Goal: Task Accomplishment & Management: Complete application form

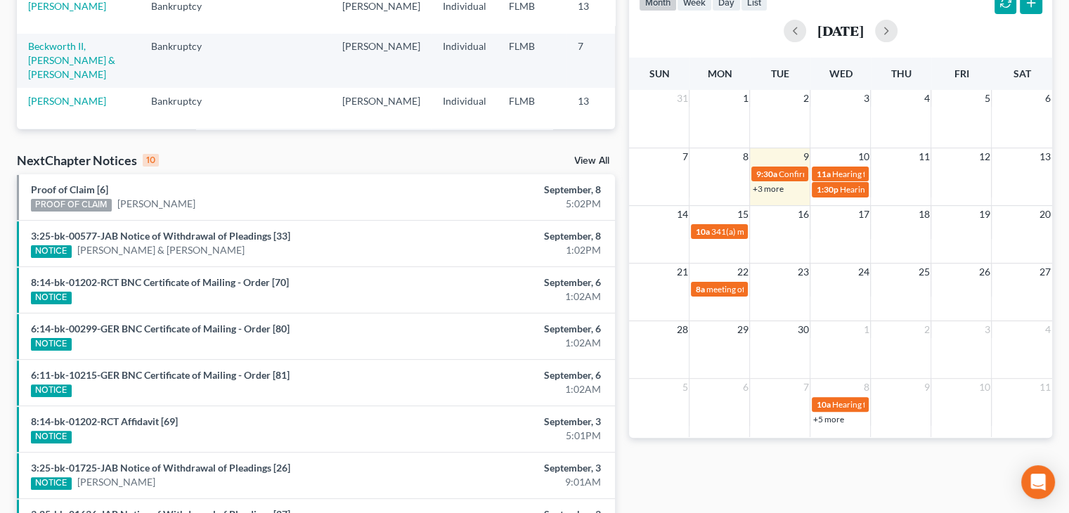
scroll to position [309, 0]
click at [261, 373] on link "6:11-bk-10215-GER BNC Certificate of Mailing - Order [81]" at bounding box center [160, 375] width 259 height 12
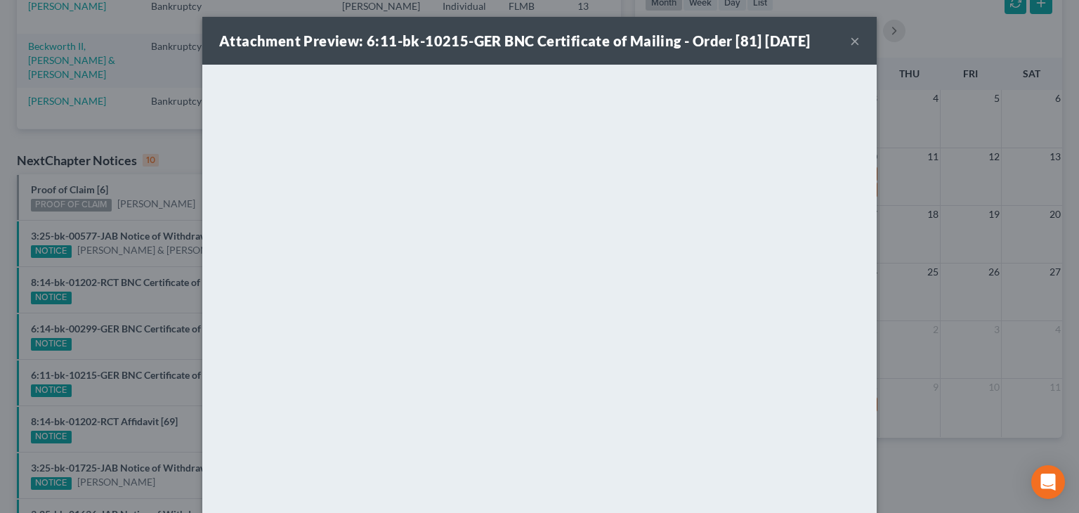
click at [850, 44] on button "×" at bounding box center [855, 40] width 10 height 17
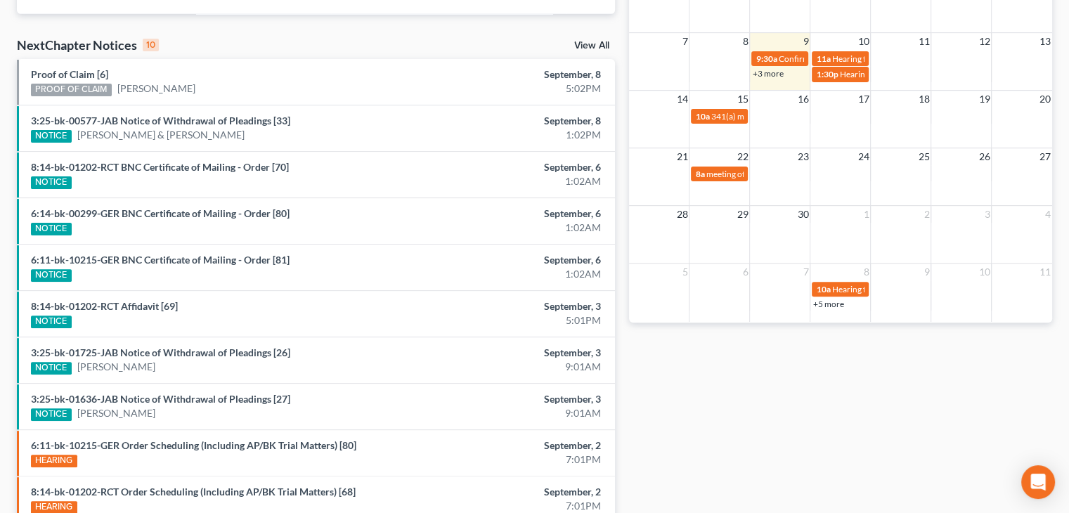
scroll to position [493, 0]
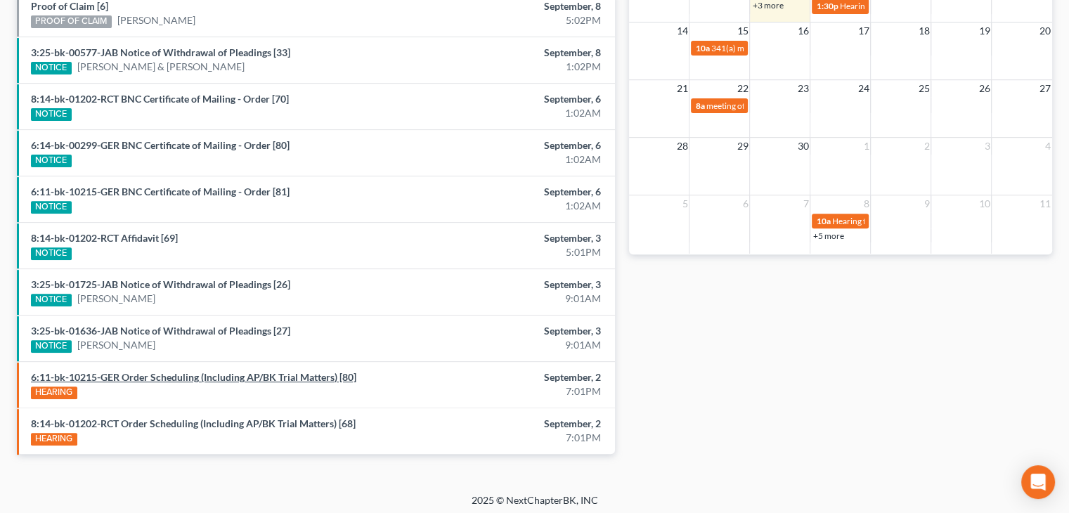
click at [300, 372] on link "6:11-bk-10215-GER Order Scheduling (Including AP/BK Trial Matters) [80]" at bounding box center [193, 377] width 325 height 12
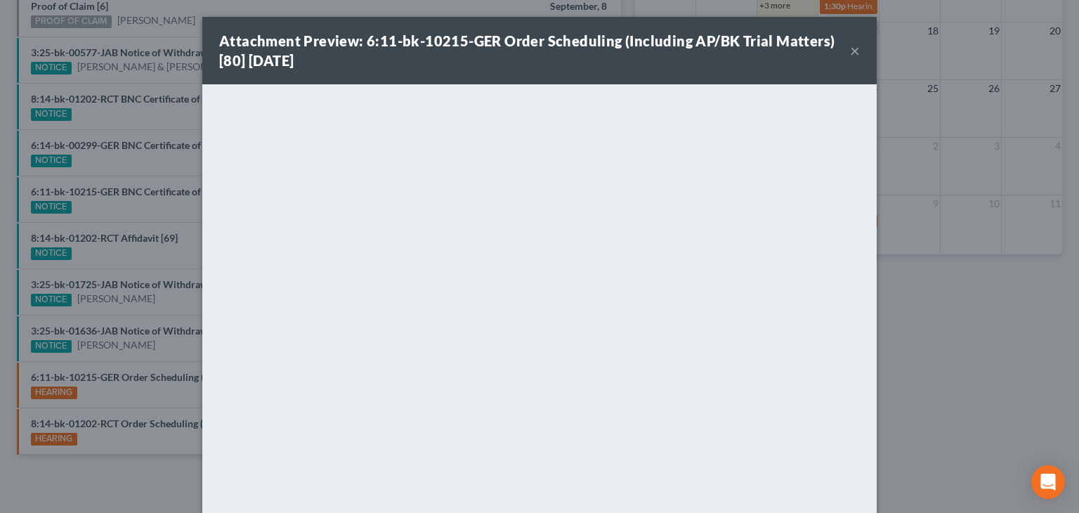
click at [852, 52] on button "×" at bounding box center [855, 50] width 10 height 17
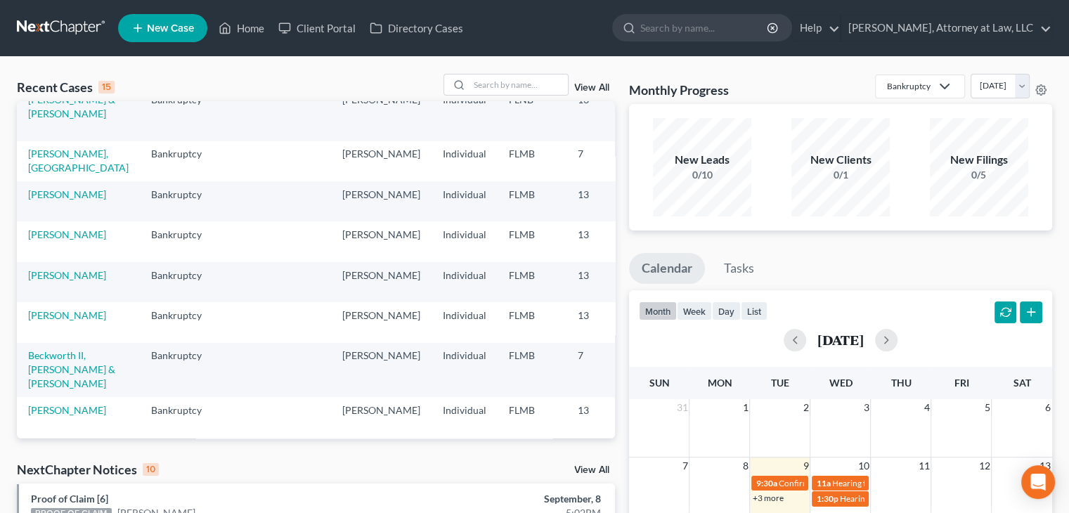
scroll to position [0, 0]
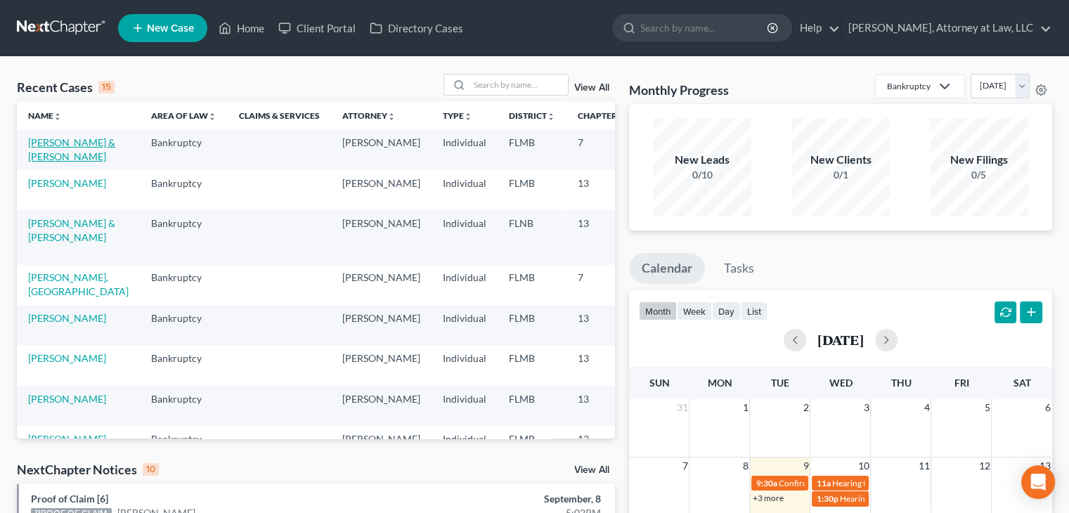
click at [44, 161] on link "[PERSON_NAME] & [PERSON_NAME]" at bounding box center [71, 149] width 87 height 26
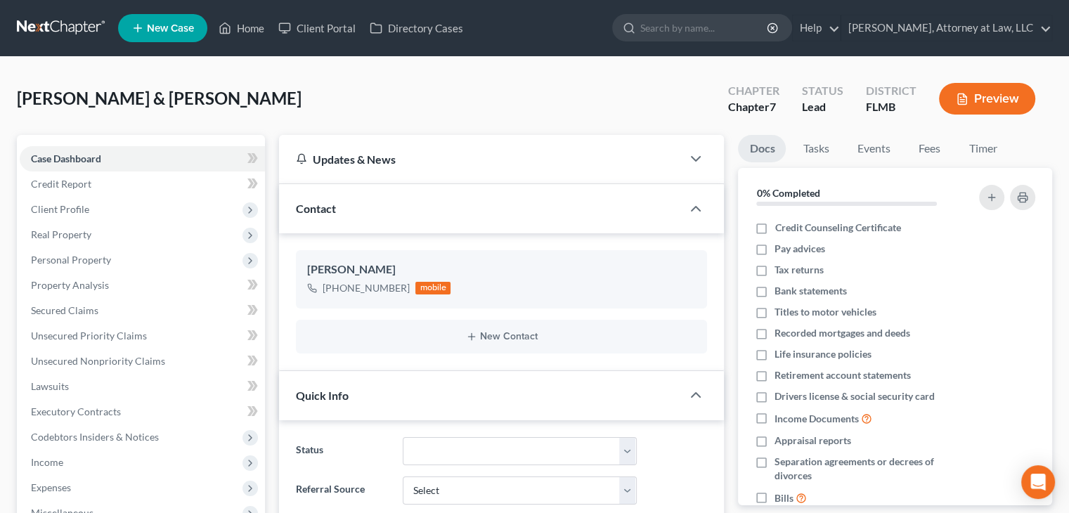
click at [270, 284] on div "Case Dashboard Payments Invoices Payments Payments Credit Report Client Profile" at bounding box center [141, 472] width 262 height 674
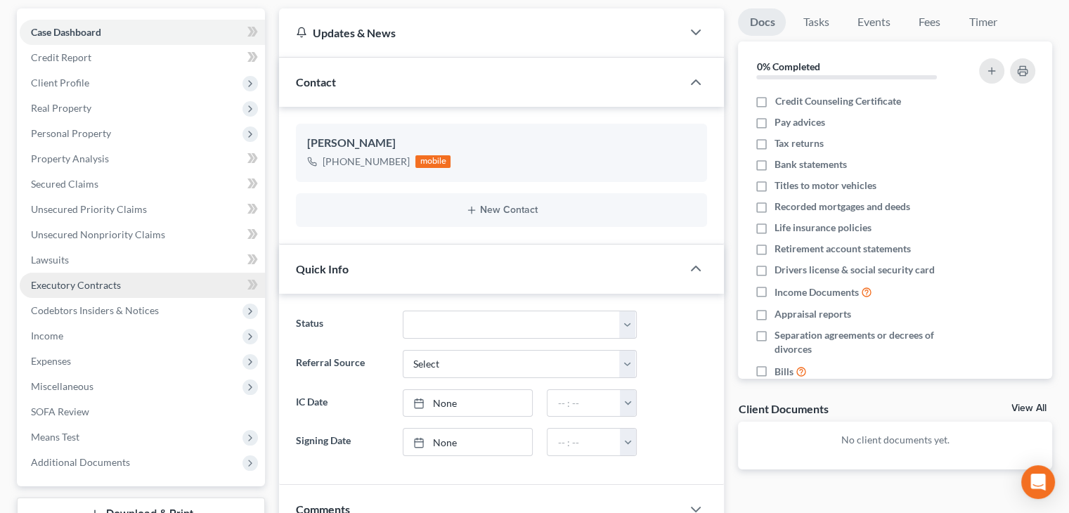
scroll to position [346, 0]
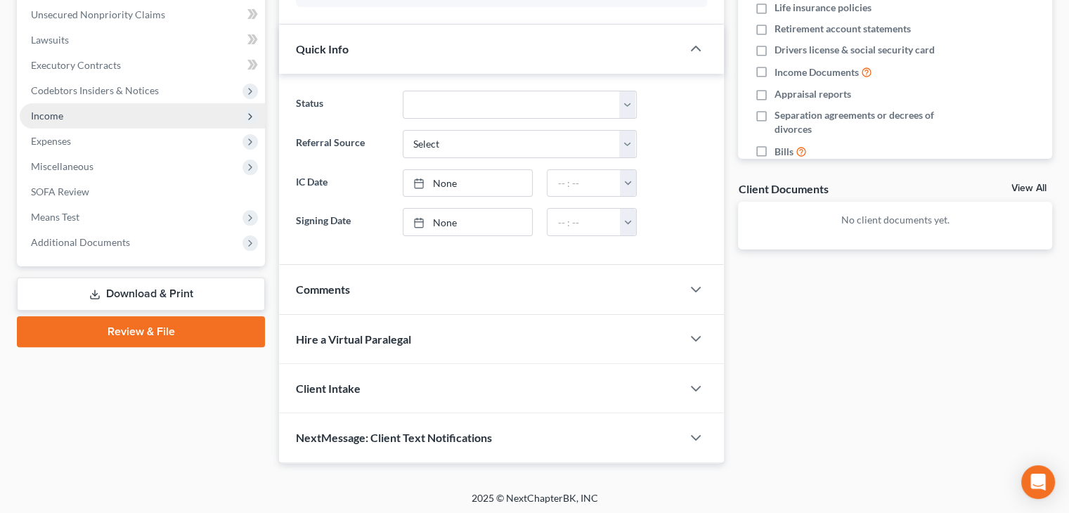
click at [183, 119] on span "Income" at bounding box center [142, 115] width 245 height 25
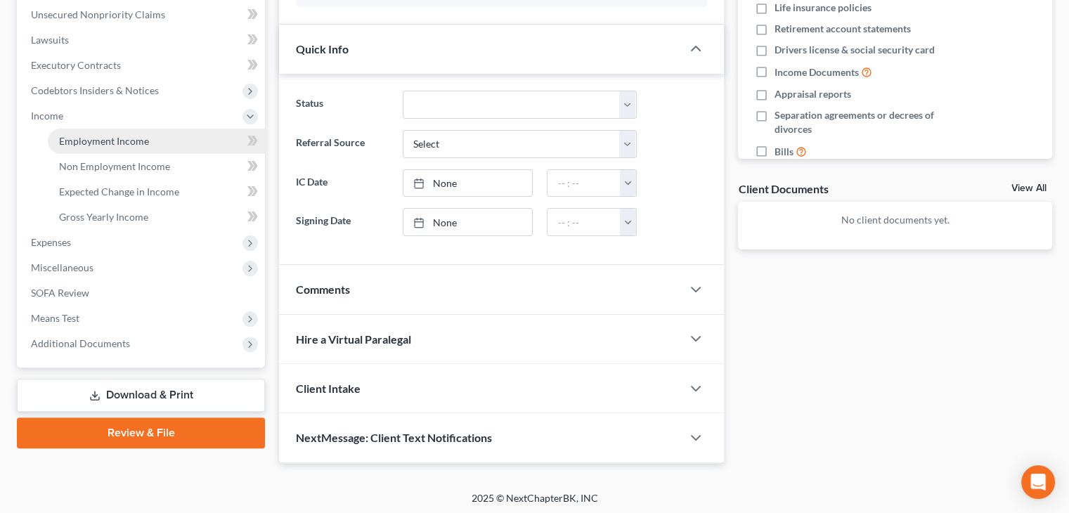
click at [183, 141] on link "Employment Income" at bounding box center [156, 141] width 217 height 25
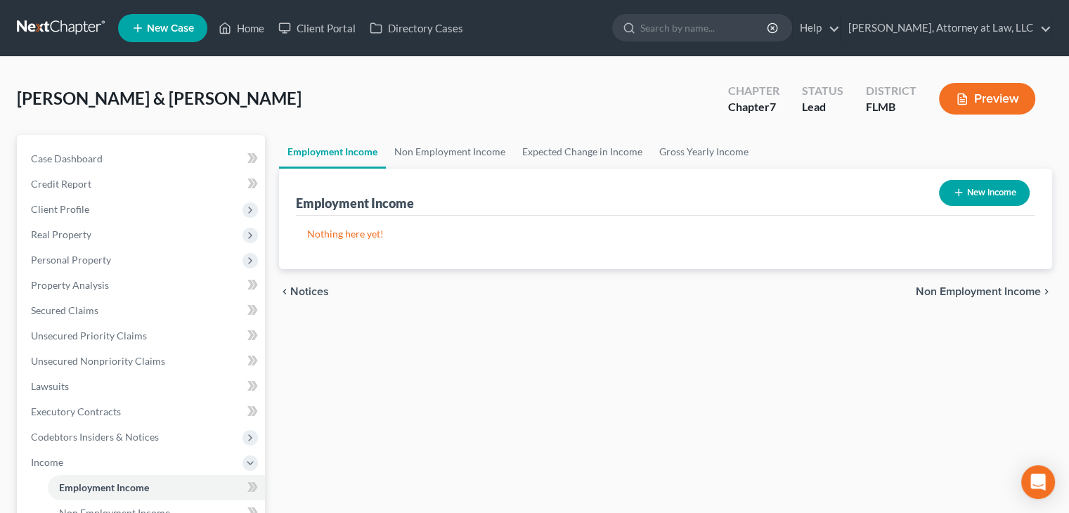
click at [273, 175] on div "Employment Income Non Employment Income Expected Change in Income Gross Yearly …" at bounding box center [665, 465] width 787 height 660
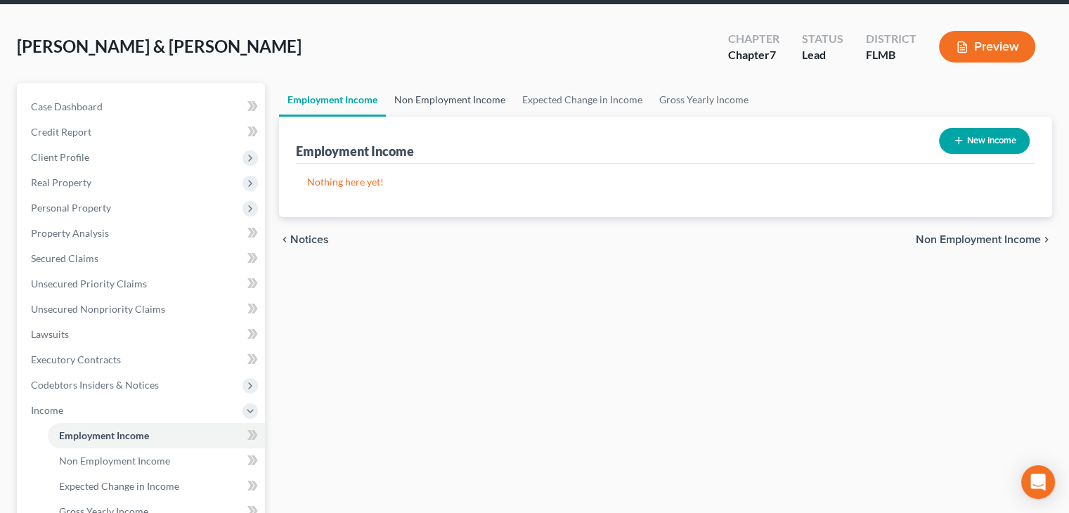
click at [431, 96] on link "Non Employment Income" at bounding box center [450, 100] width 128 height 34
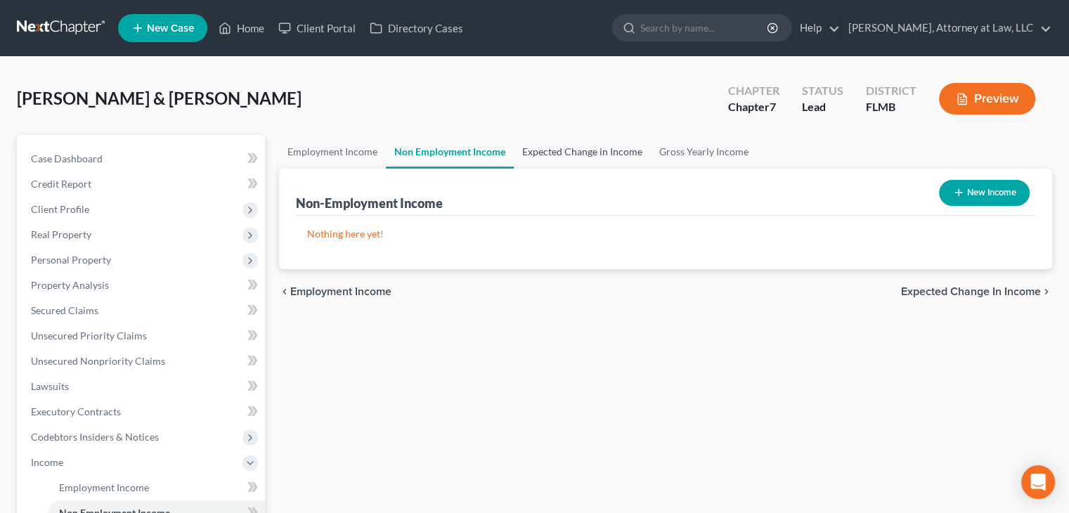
click at [558, 147] on link "Expected Change in Income" at bounding box center [582, 152] width 137 height 34
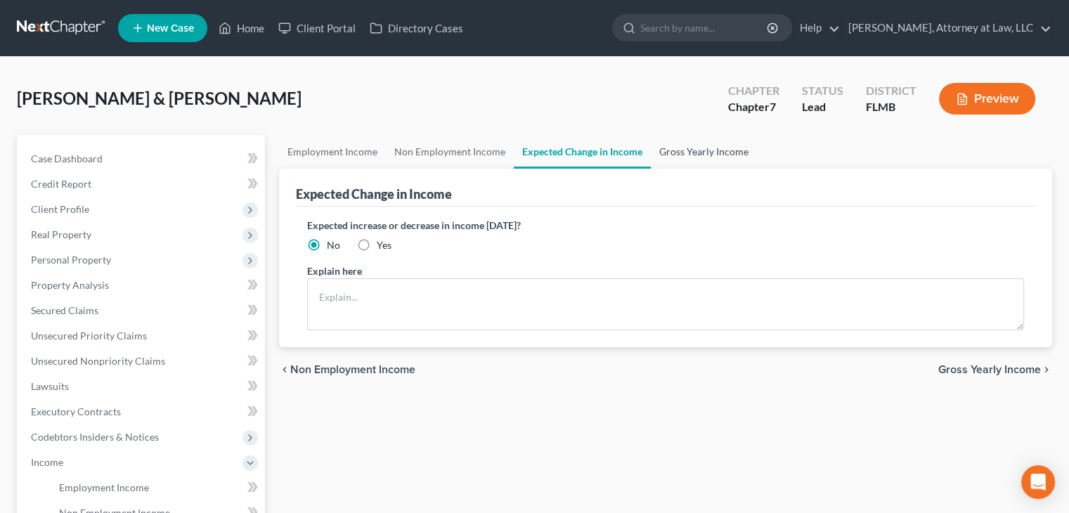
click at [701, 151] on link "Gross Yearly Income" at bounding box center [704, 152] width 106 height 34
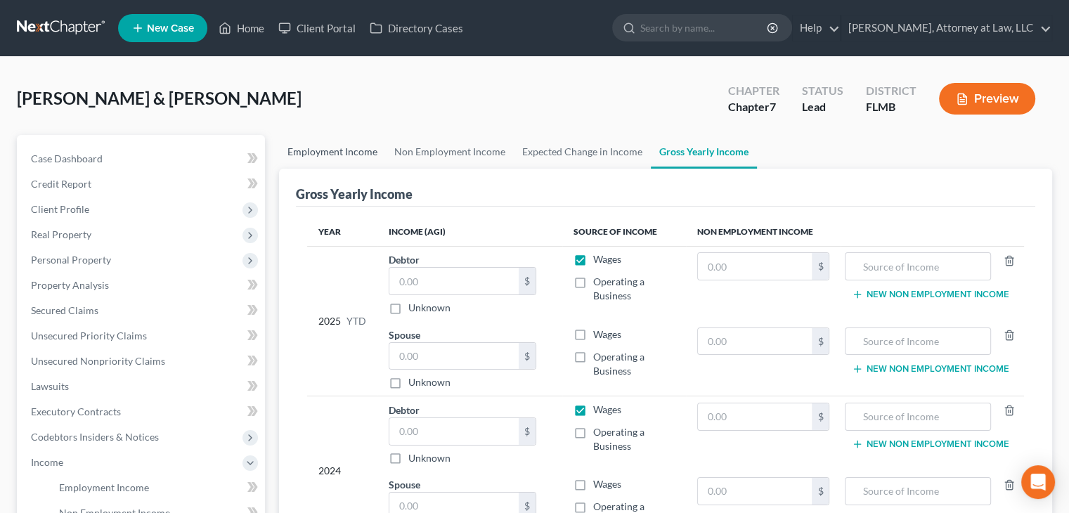
click at [367, 152] on link "Employment Income" at bounding box center [332, 152] width 107 height 34
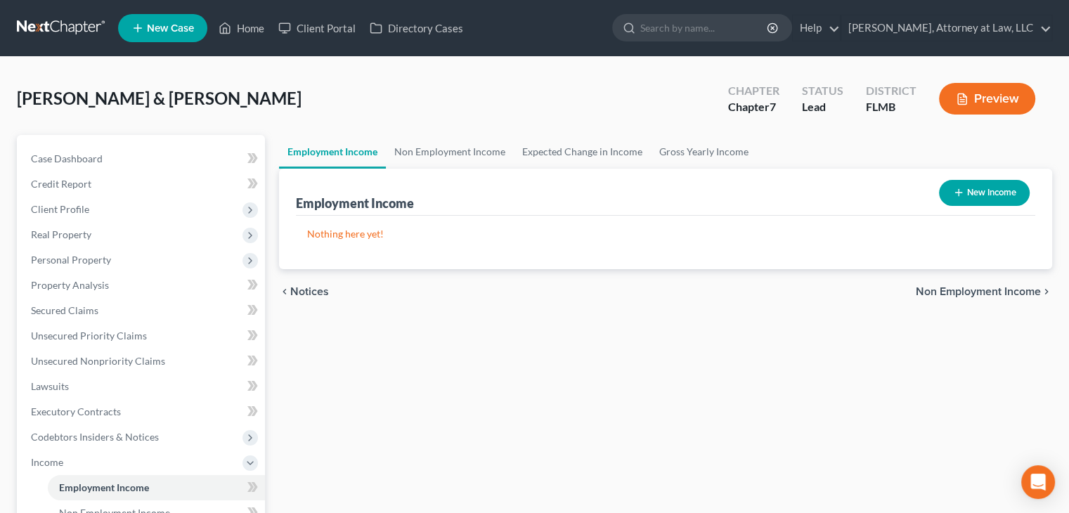
click at [272, 185] on div "Employment Income Non Employment Income Expected Change in Income Gross Yearly …" at bounding box center [665, 465] width 787 height 660
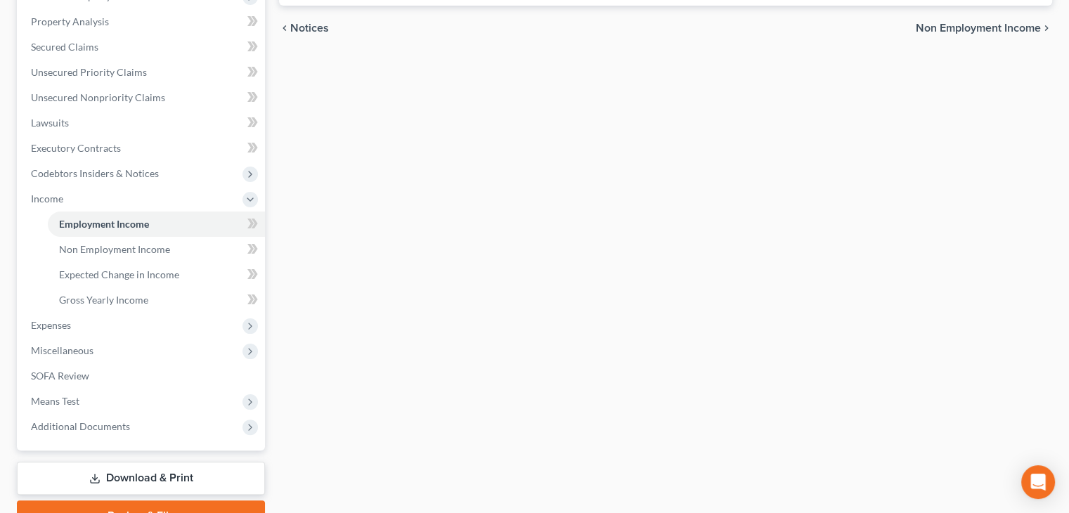
click at [274, 195] on div "Employment Income Non Employment Income Expected Change in Income Gross Yearly …" at bounding box center [665, 201] width 787 height 660
click at [190, 299] on link "Gross Yearly Income" at bounding box center [156, 299] width 217 height 25
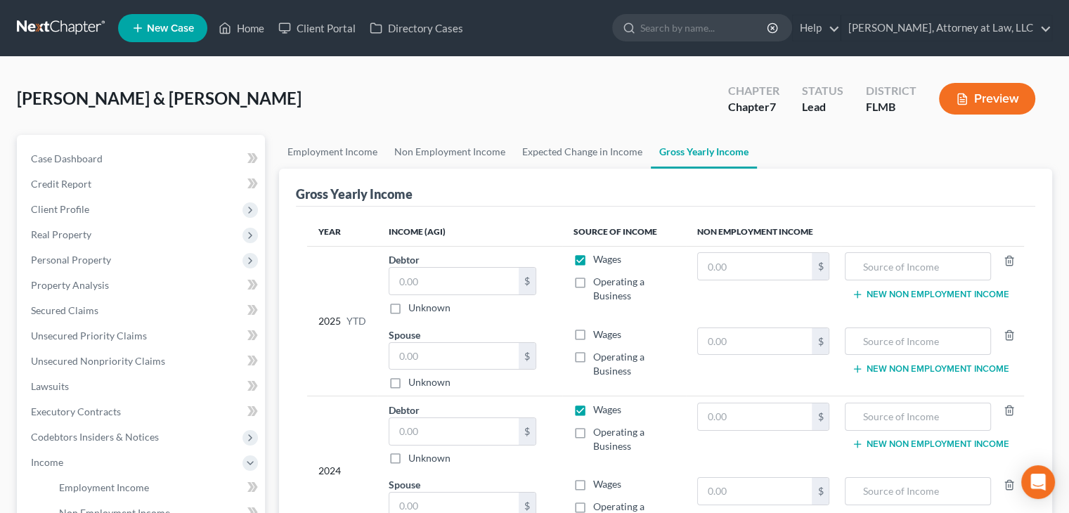
click at [278, 231] on div "Employment Income Non Employment Income Expected Change in Income Gross Yearly …" at bounding box center [665, 465] width 787 height 660
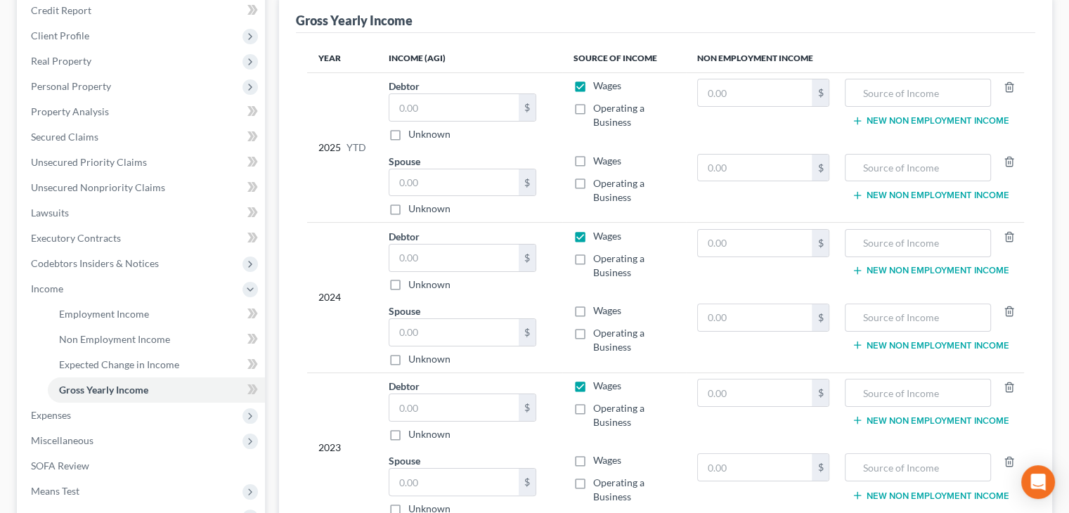
scroll to position [190, 0]
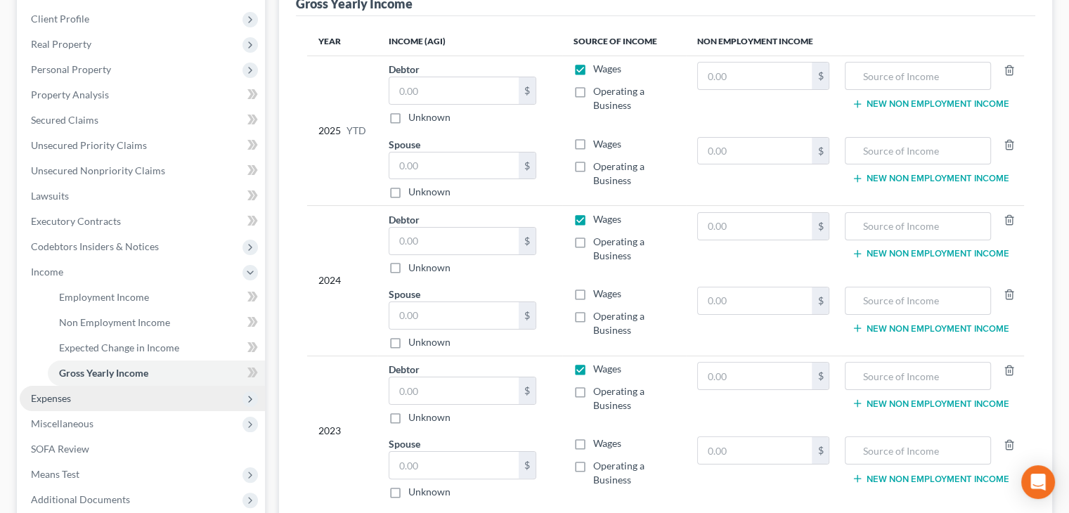
click at [179, 400] on span "Expenses" at bounding box center [142, 398] width 245 height 25
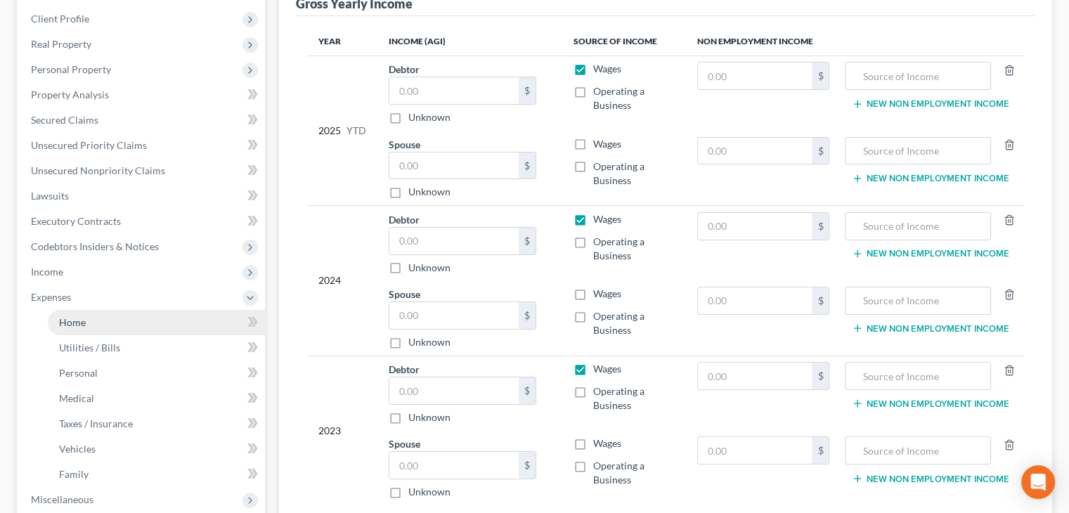
click at [207, 322] on link "Home" at bounding box center [156, 322] width 217 height 25
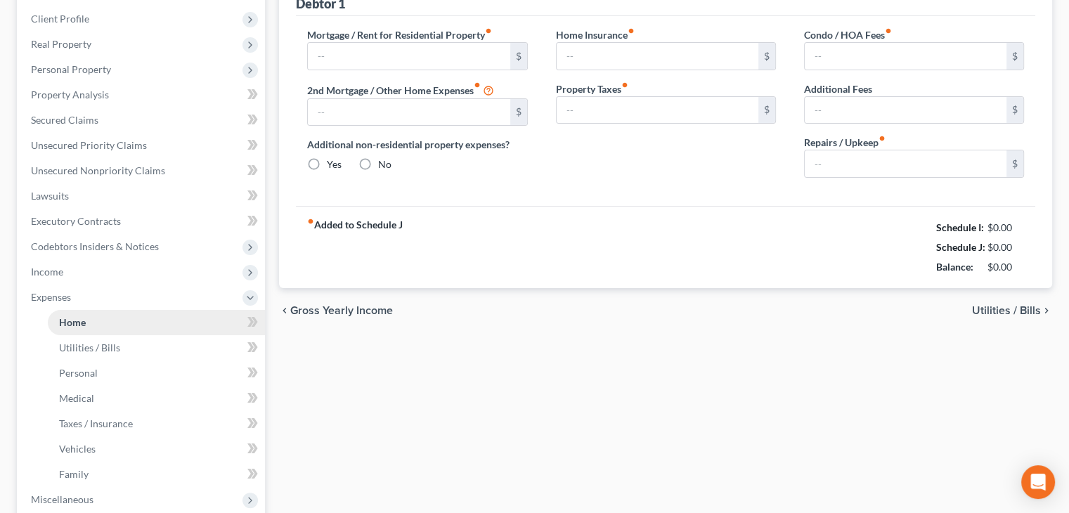
type input "0.00"
radio input "true"
type input "0.00"
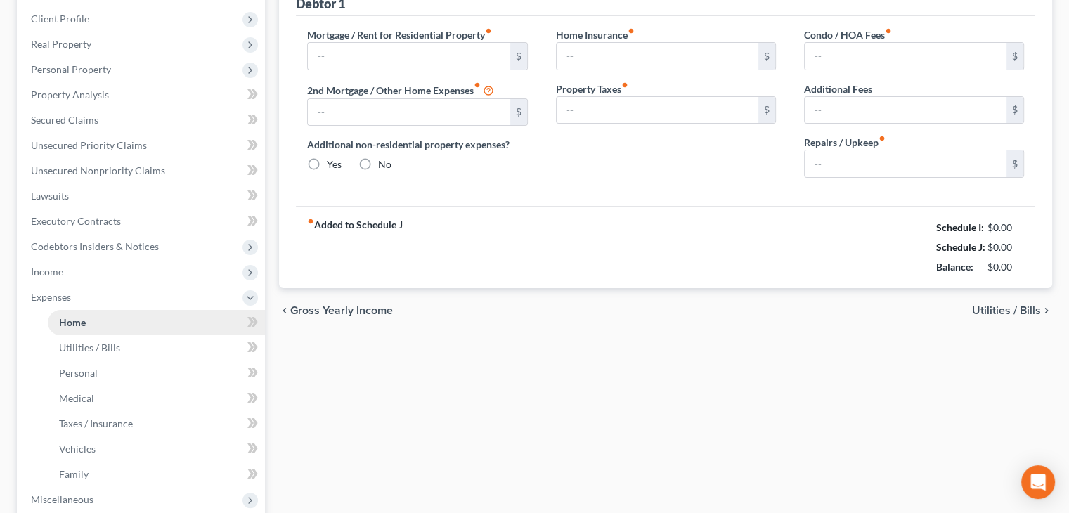
type input "0.00"
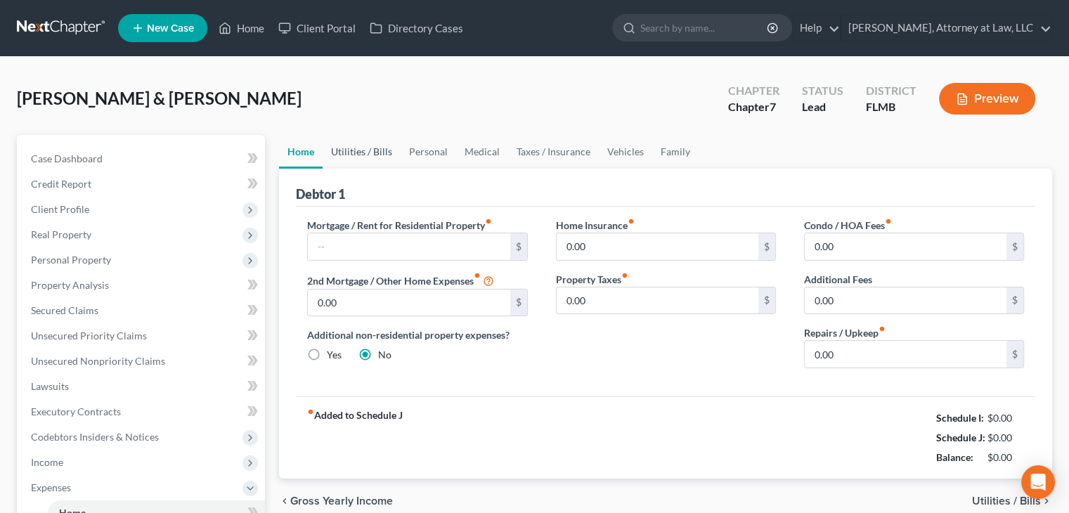
click at [351, 152] on link "Utilities / Bills" at bounding box center [361, 152] width 78 height 34
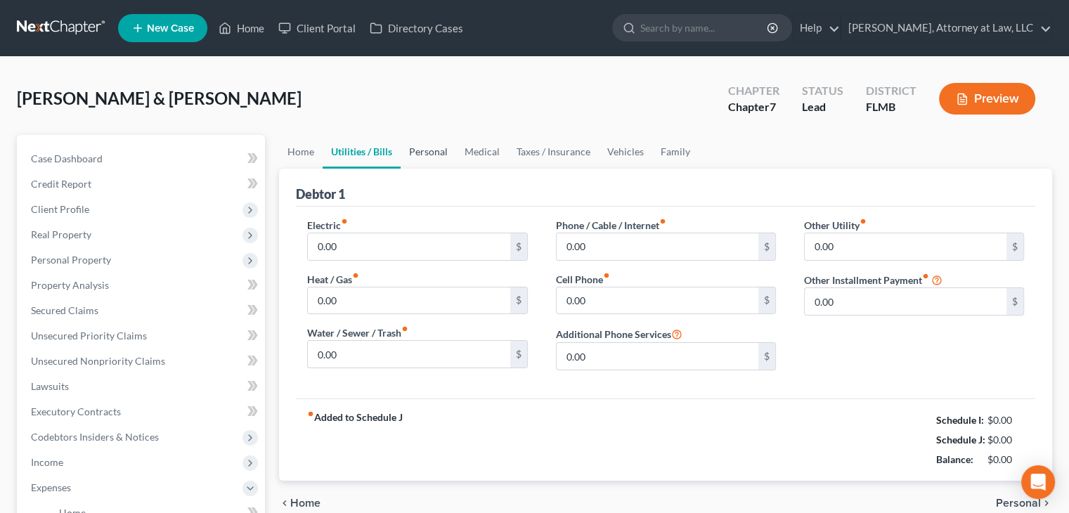
click at [429, 145] on link "Personal" at bounding box center [428, 152] width 56 height 34
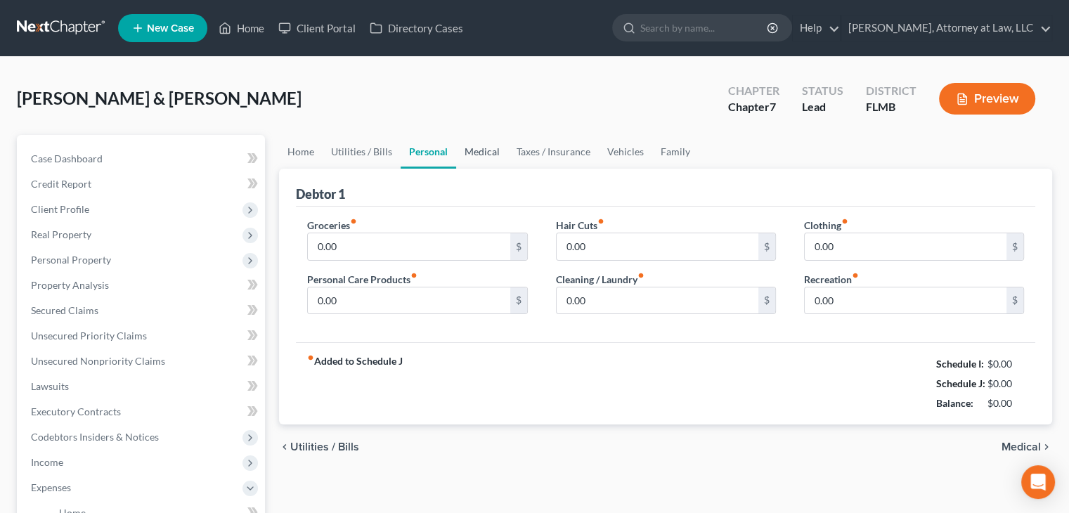
click at [488, 152] on link "Medical" at bounding box center [482, 152] width 52 height 34
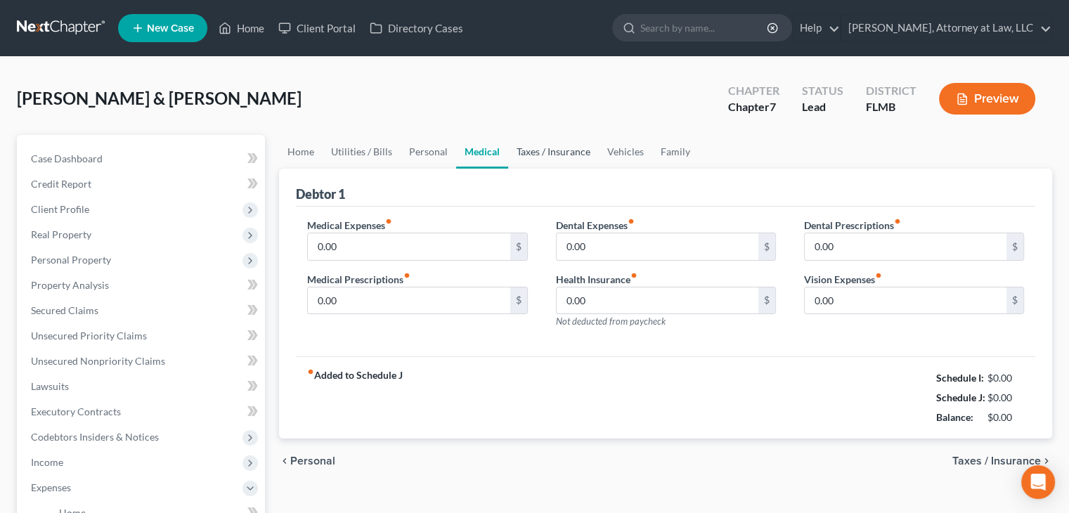
click at [557, 158] on link "Taxes / Insurance" at bounding box center [553, 152] width 91 height 34
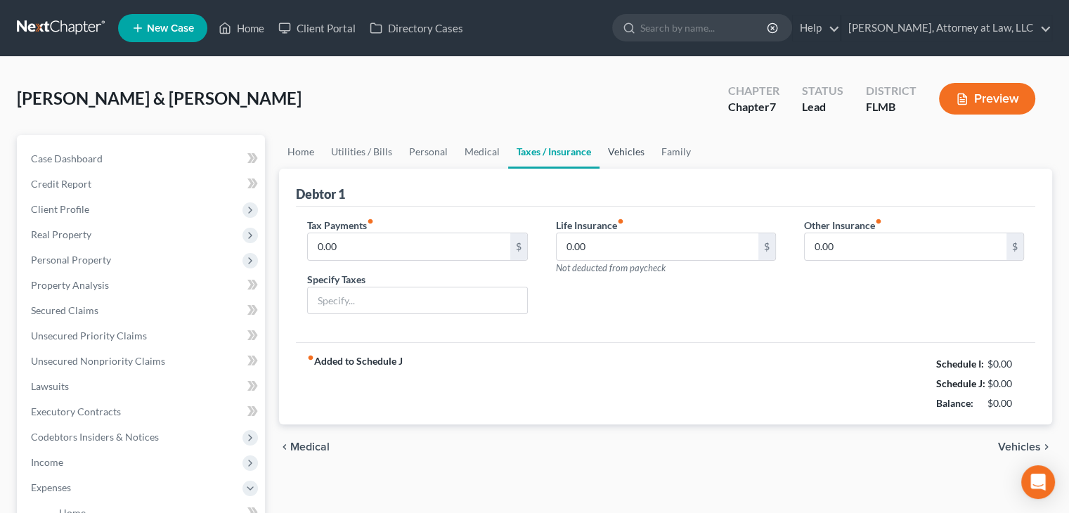
click at [632, 150] on link "Vehicles" at bounding box center [625, 152] width 53 height 34
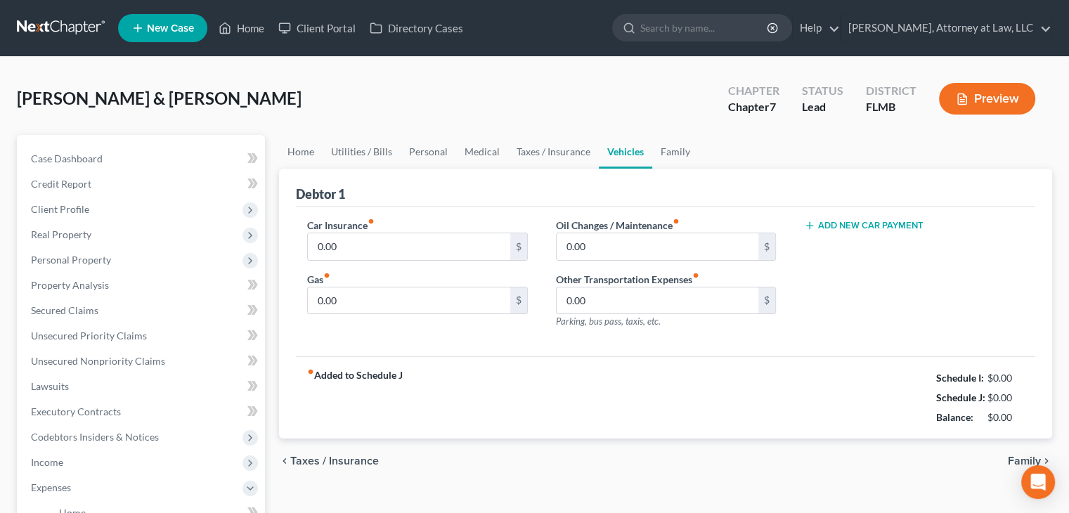
click at [708, 161] on ul "Home Utilities / Bills Personal Medical Taxes / Insurance Vehicles Family" at bounding box center [665, 152] width 773 height 34
click at [672, 145] on link "Family" at bounding box center [675, 152] width 46 height 34
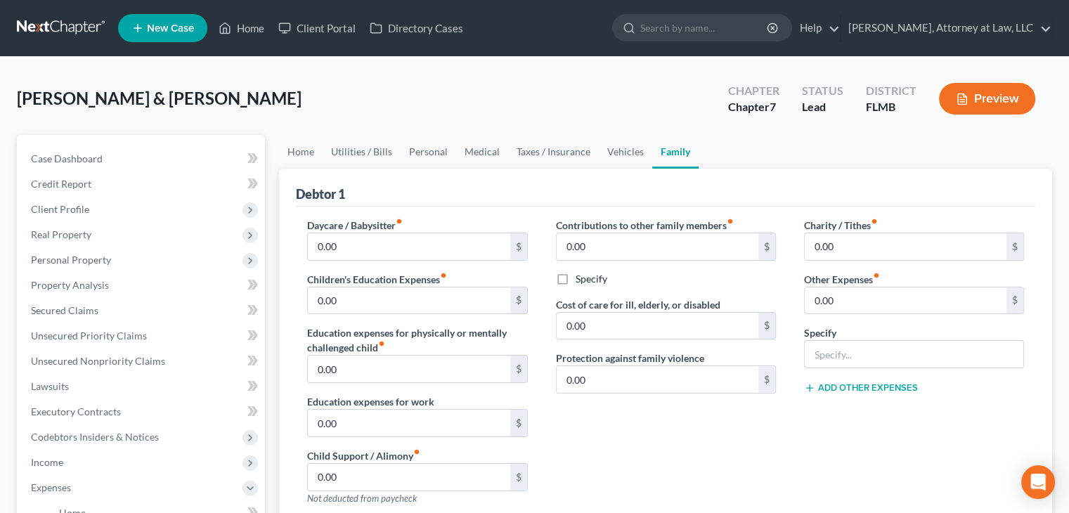
click at [275, 233] on div "Home Utilities / Bills Personal Medical Taxes / Insurance Vehicles Family Debto…" at bounding box center [665, 503] width 787 height 736
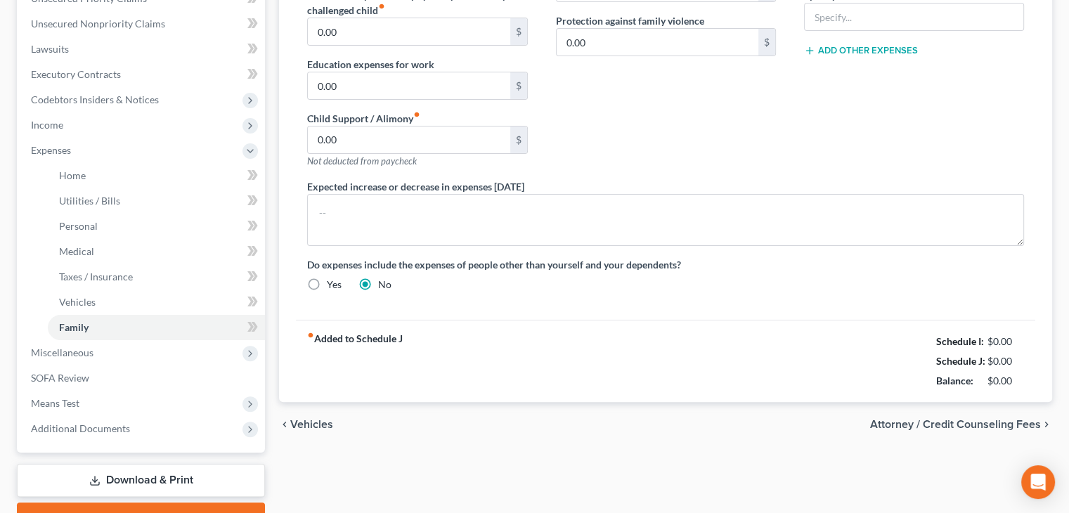
scroll to position [339, 0]
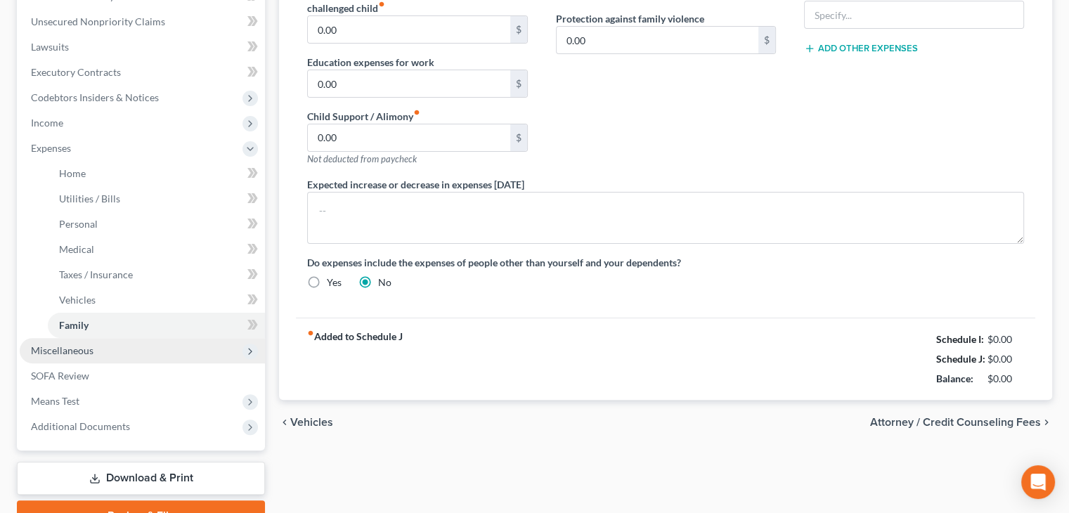
click at [153, 346] on span "Miscellaneous" at bounding box center [142, 350] width 245 height 25
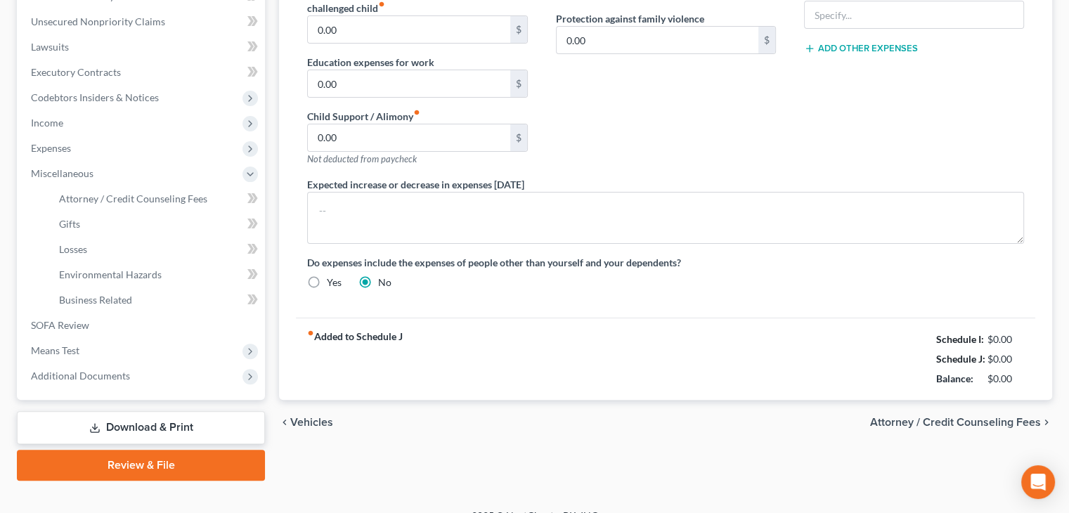
click at [271, 188] on div "Case Dashboard Payments Invoices Payments Payments Credit Report Client Profile" at bounding box center [141, 138] width 262 height 685
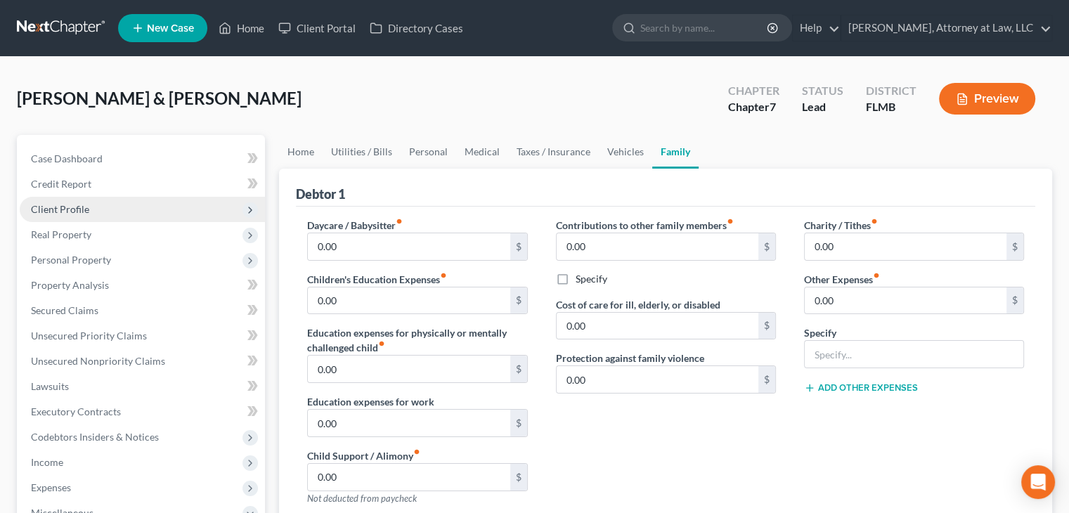
click at [157, 211] on span "Client Profile" at bounding box center [142, 209] width 245 height 25
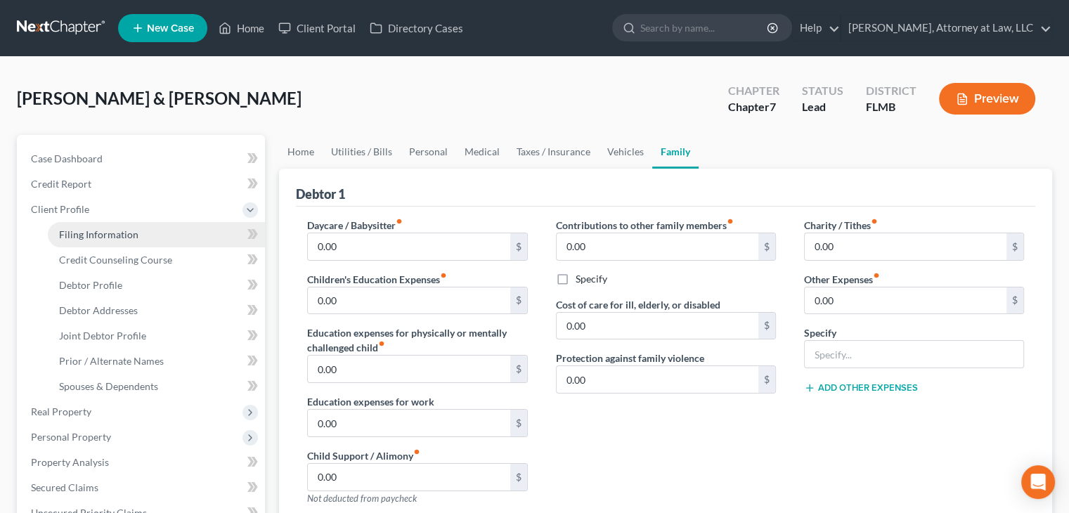
click at [155, 237] on link "Filing Information" at bounding box center [156, 234] width 217 height 25
select select "1"
select select "0"
select select "9"
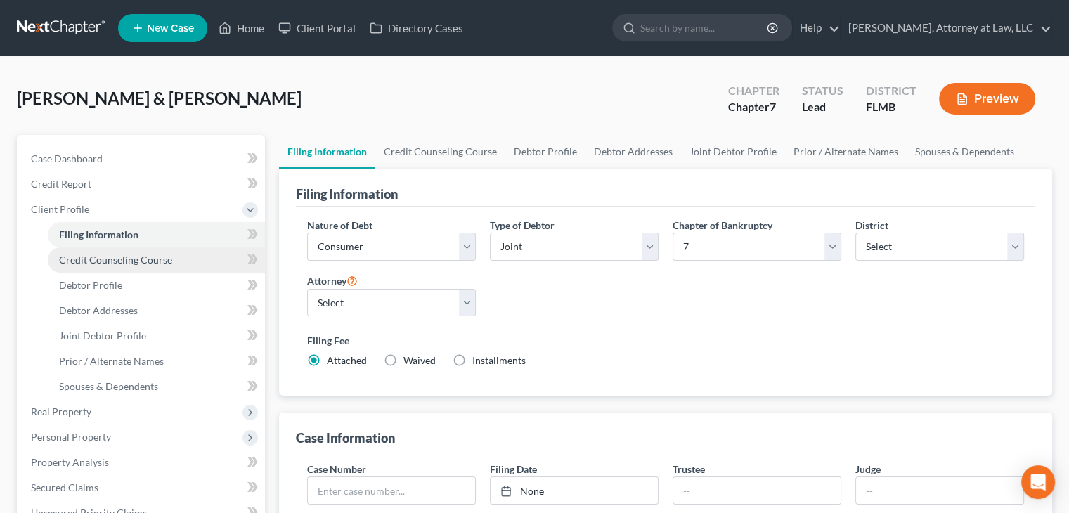
click at [151, 263] on span "Credit Counseling Course" at bounding box center [115, 260] width 113 height 12
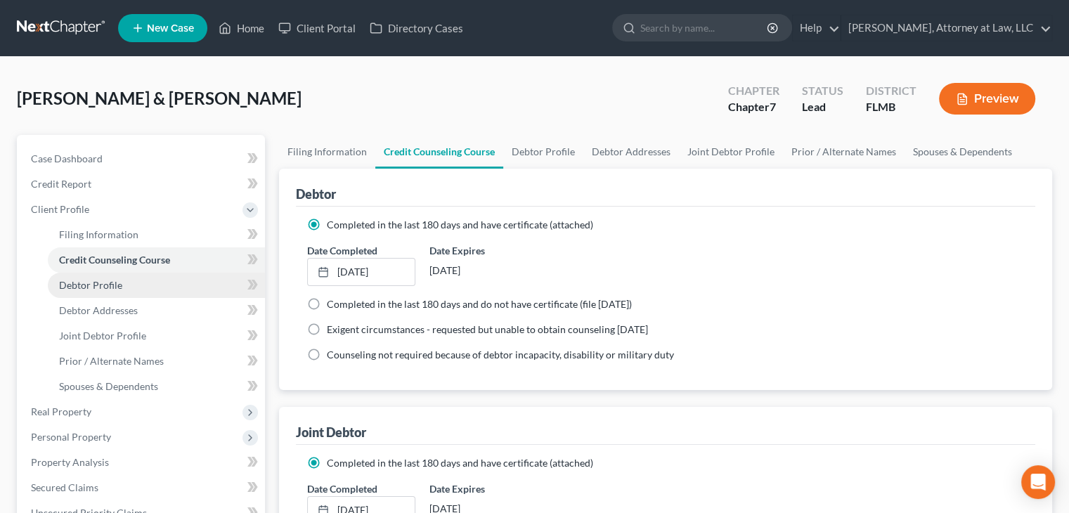
click at [151, 282] on link "Debtor Profile" at bounding box center [156, 285] width 217 height 25
select select "1"
select select "3"
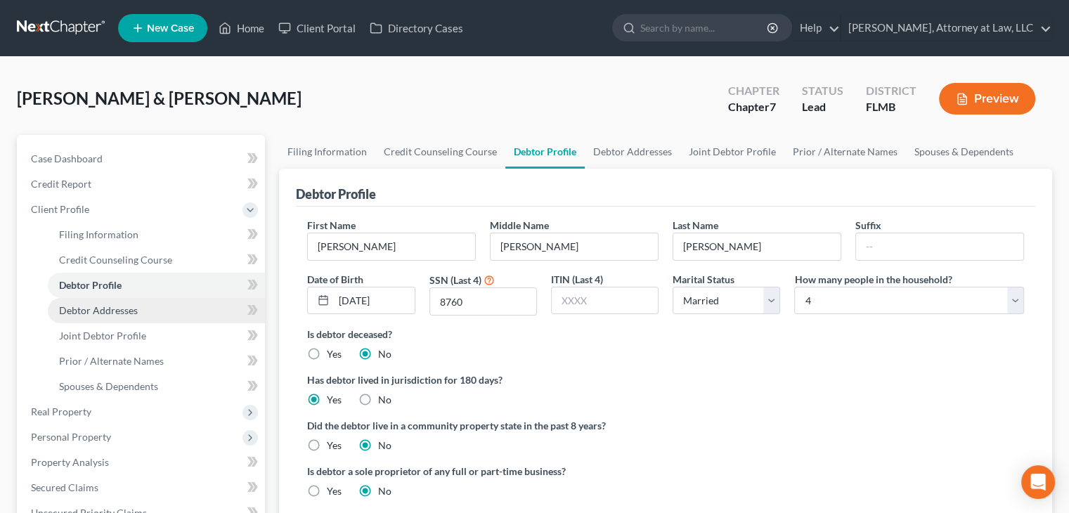
click at [151, 304] on link "Debtor Addresses" at bounding box center [156, 310] width 217 height 25
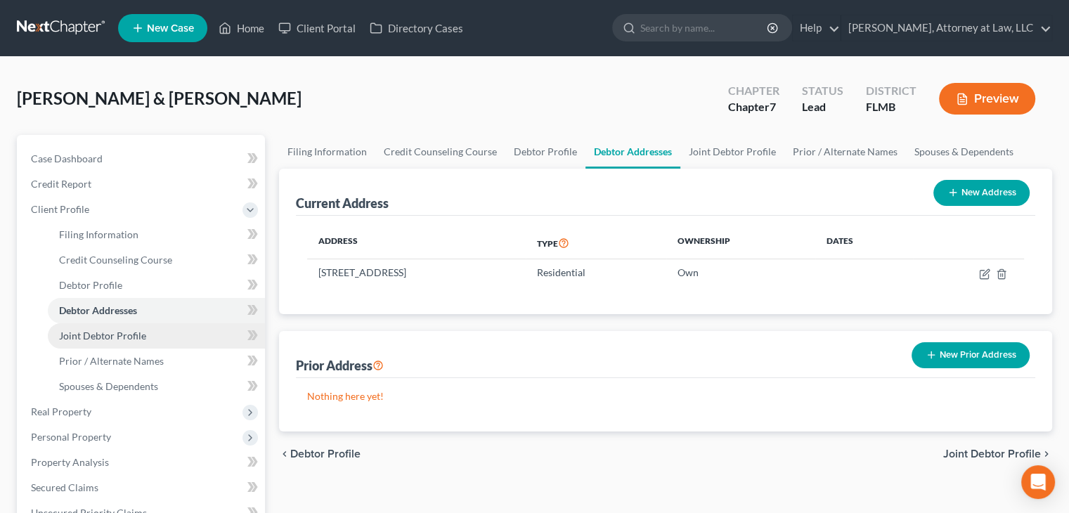
click at [149, 336] on link "Joint Debtor Profile" at bounding box center [156, 335] width 217 height 25
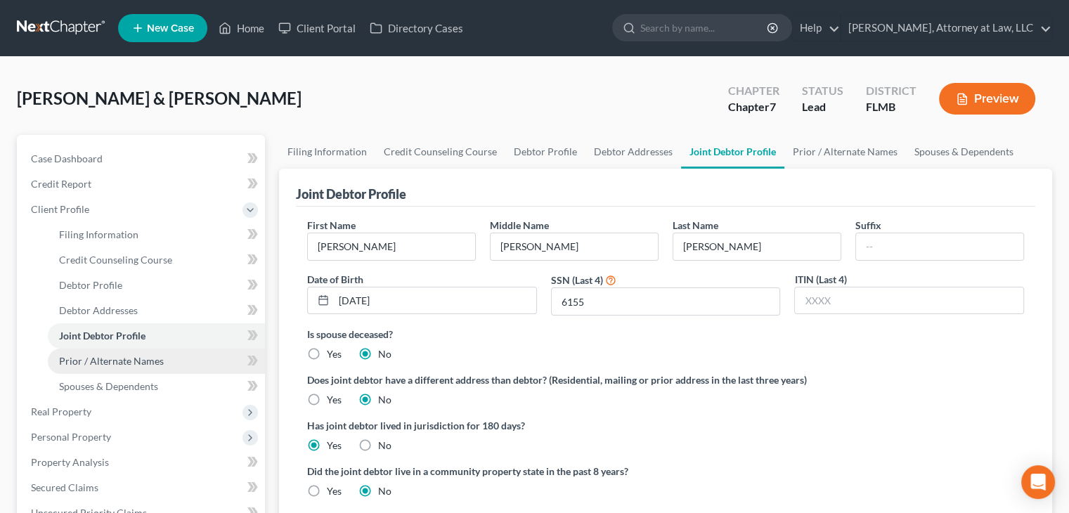
click at [149, 355] on span "Prior / Alternate Names" at bounding box center [111, 361] width 105 height 12
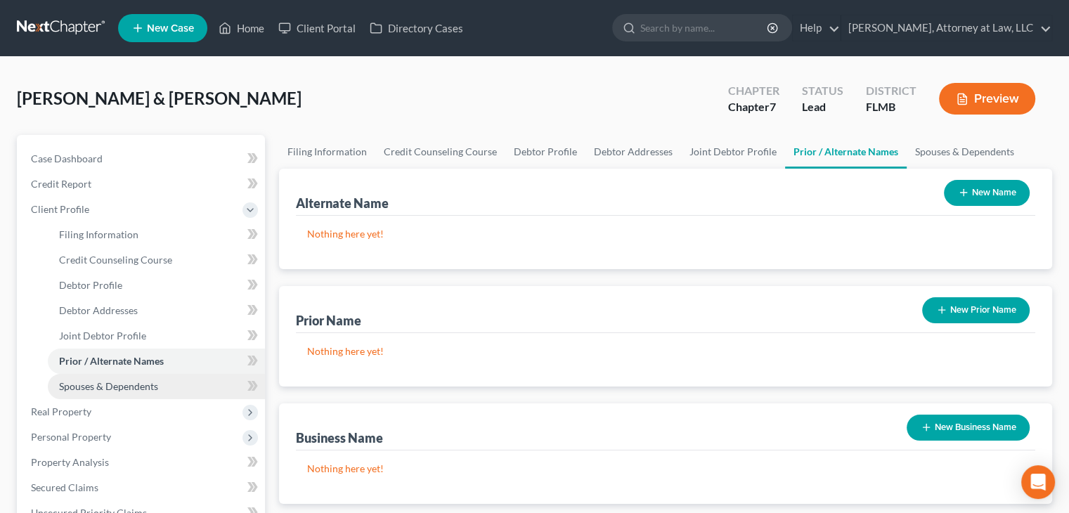
click at [164, 379] on link "Spouses & Dependents" at bounding box center [156, 386] width 217 height 25
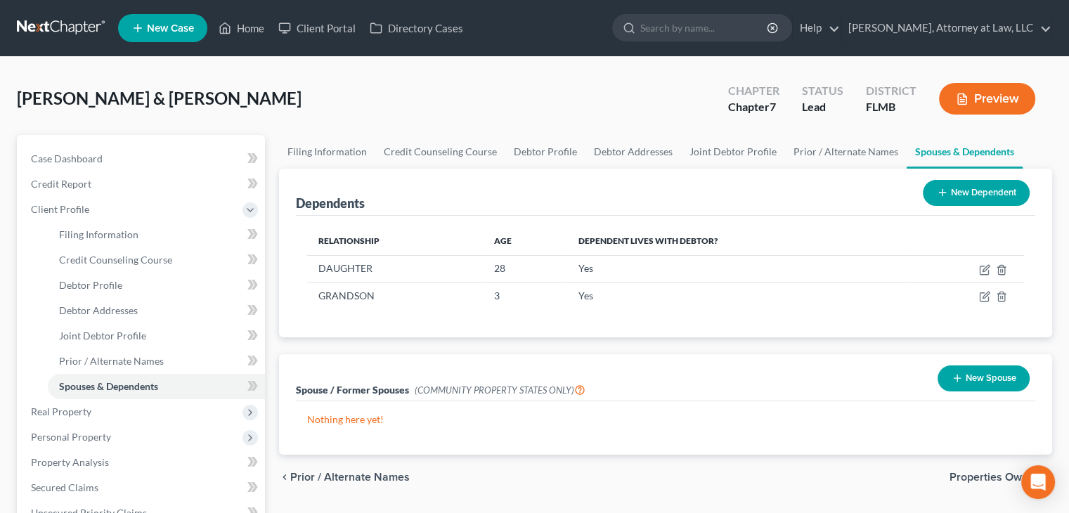
click at [289, 336] on div "Dependents New Dependent Relationship Age Dependent lives with debtor? DAUGHTER…" at bounding box center [665, 312] width 787 height 286
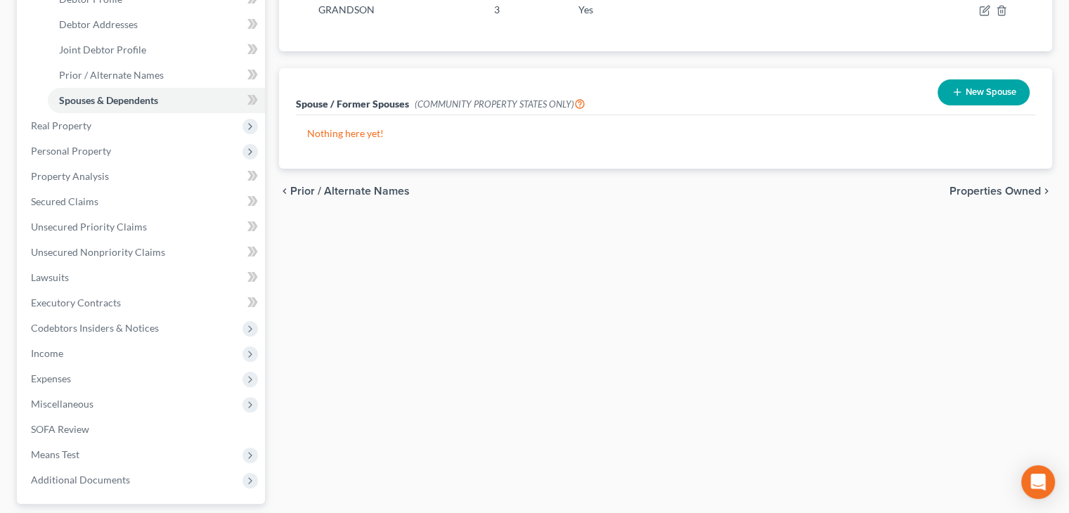
scroll to position [301, 0]
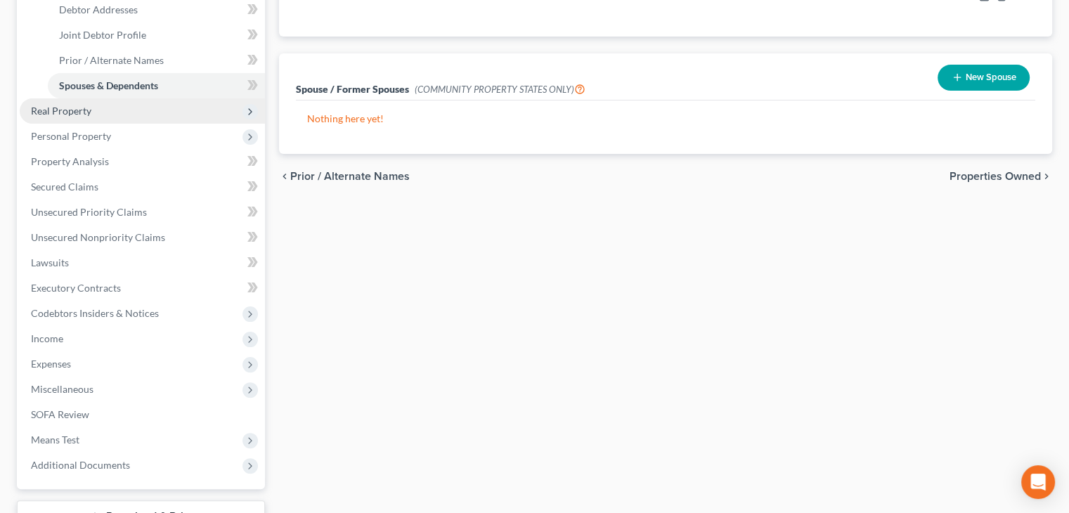
click at [190, 110] on span "Real Property" at bounding box center [142, 110] width 245 height 25
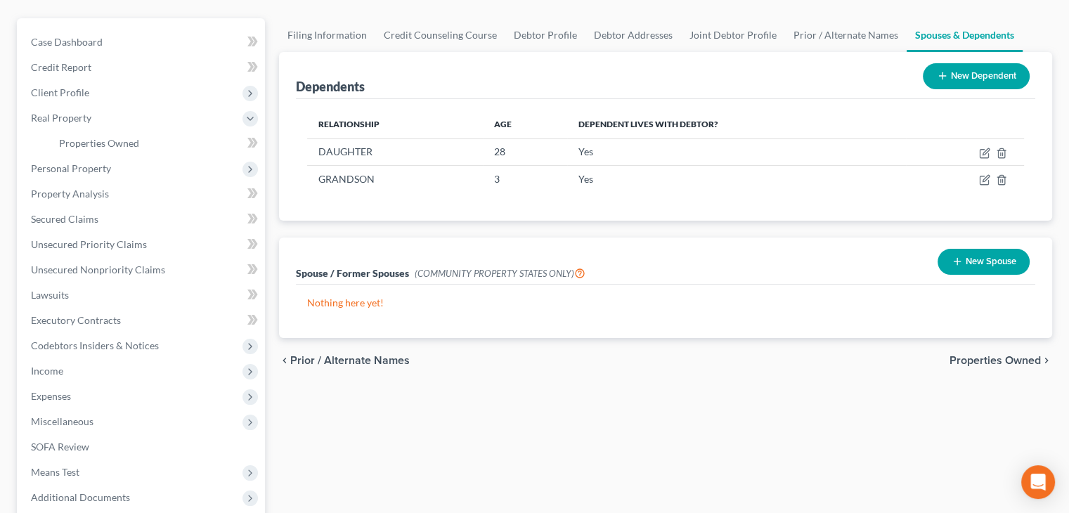
scroll to position [84, 0]
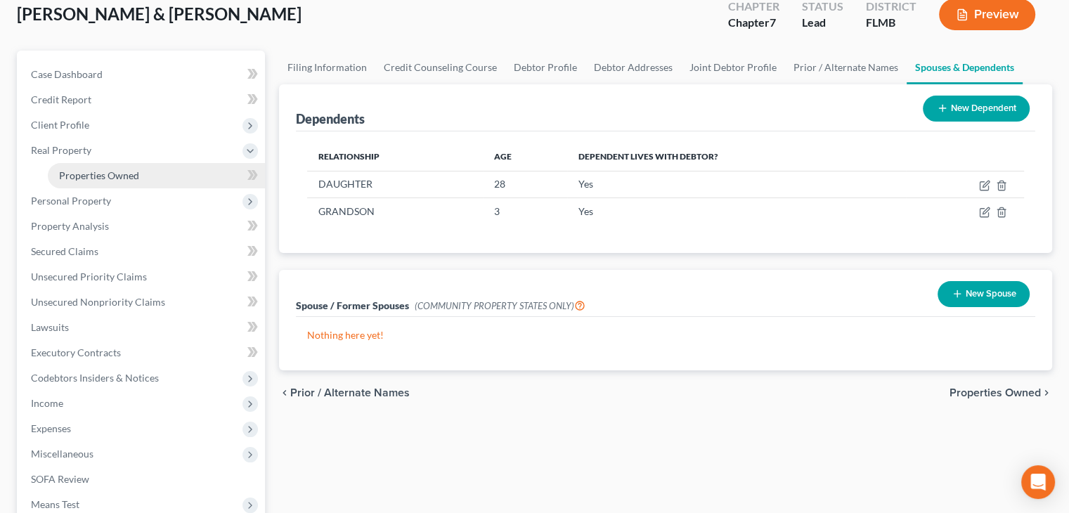
click at [183, 175] on link "Properties Owned" at bounding box center [156, 175] width 217 height 25
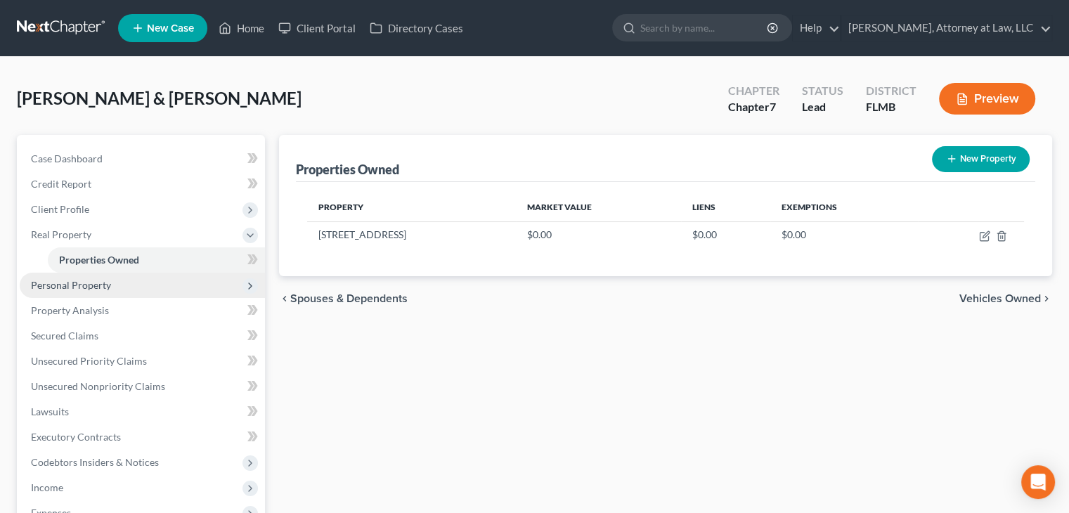
click at [205, 288] on span "Personal Property" at bounding box center [142, 285] width 245 height 25
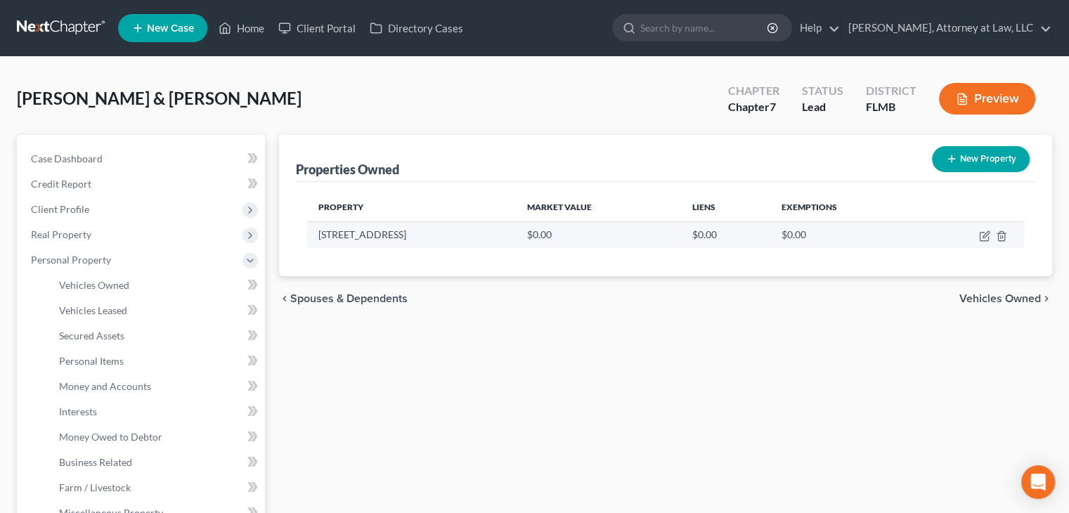
click at [367, 236] on td "[STREET_ADDRESS]" at bounding box center [411, 234] width 209 height 27
copy td "[STREET_ADDRESS]"
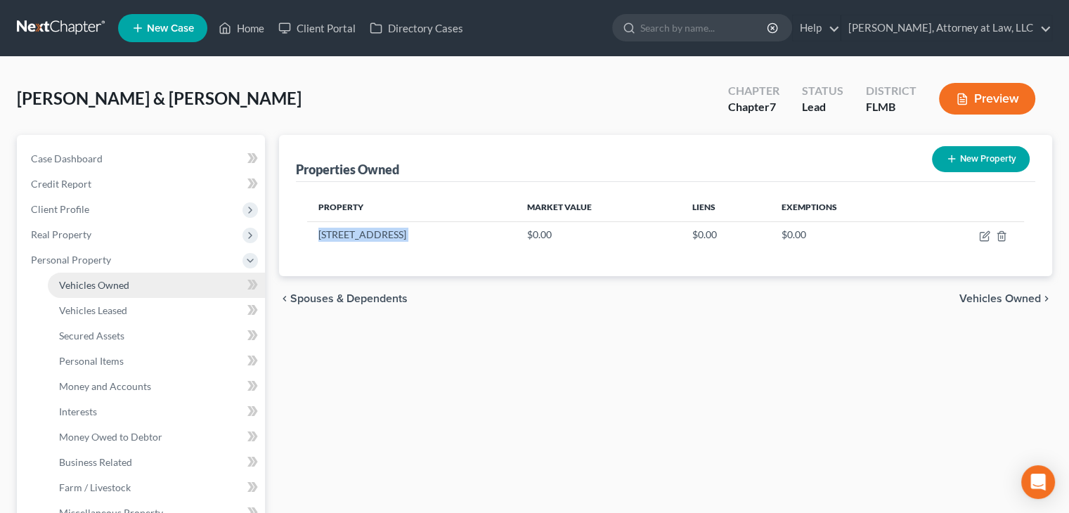
click at [183, 290] on link "Vehicles Owned" at bounding box center [156, 285] width 217 height 25
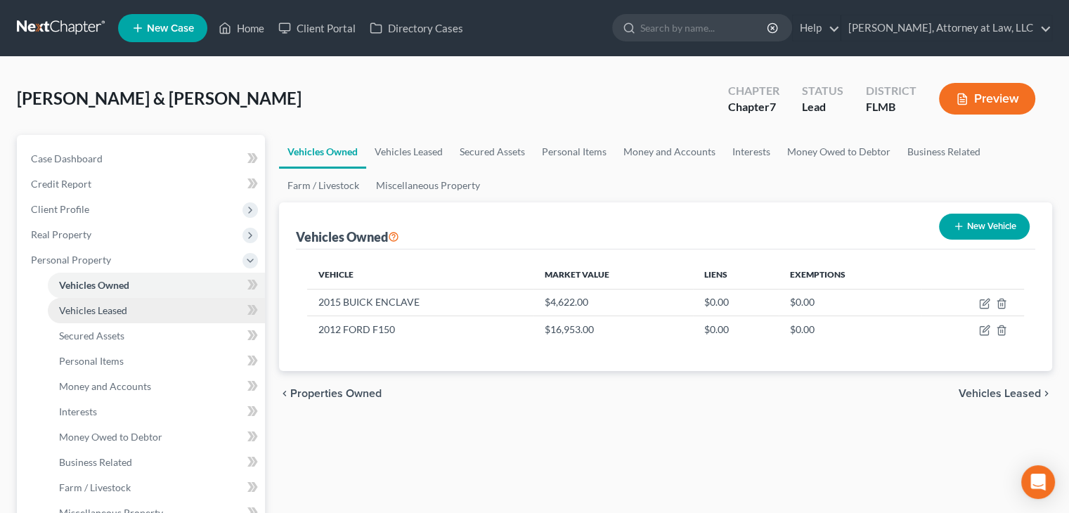
click at [184, 311] on link "Vehicles Leased" at bounding box center [156, 310] width 217 height 25
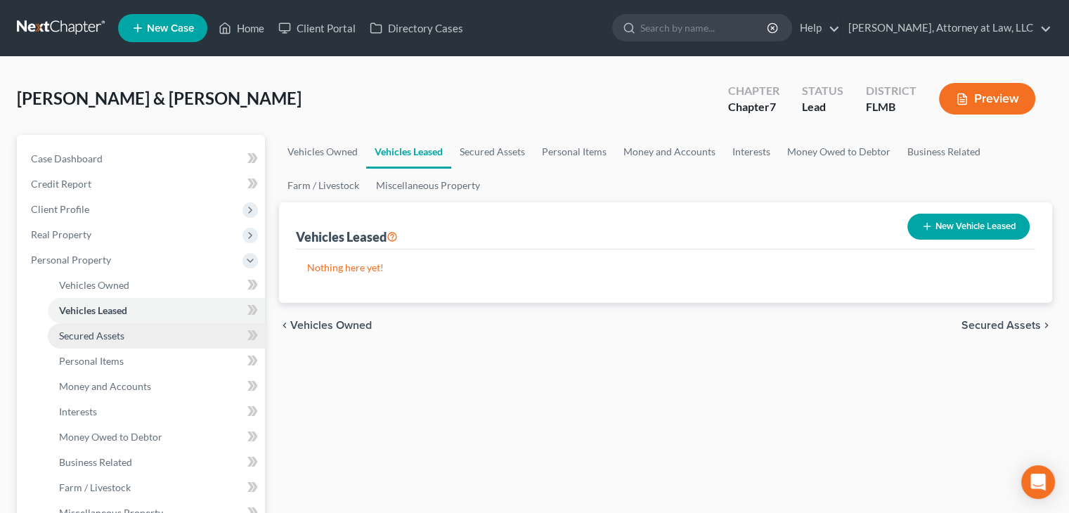
click at [184, 334] on link "Secured Assets" at bounding box center [156, 335] width 217 height 25
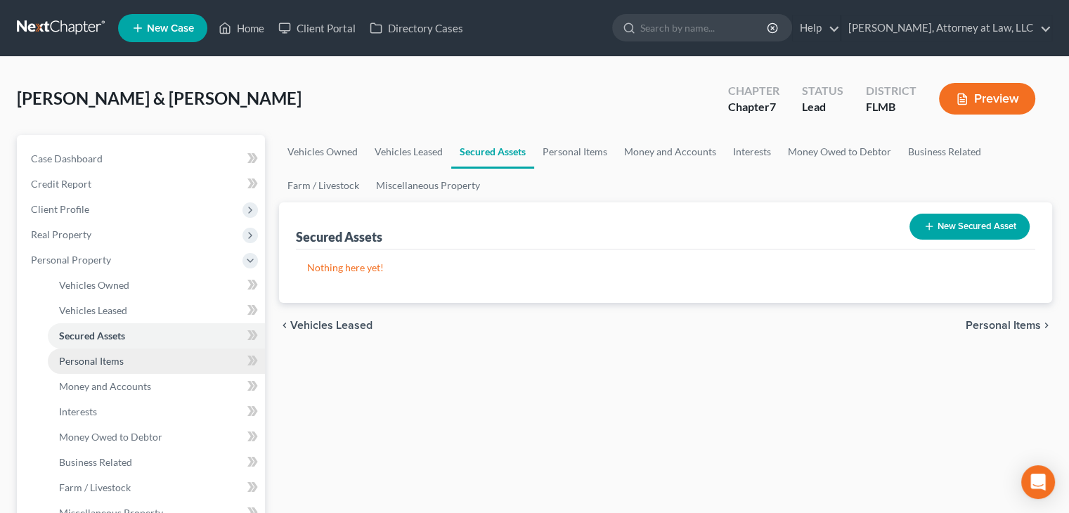
click at [184, 365] on link "Personal Items" at bounding box center [156, 360] width 217 height 25
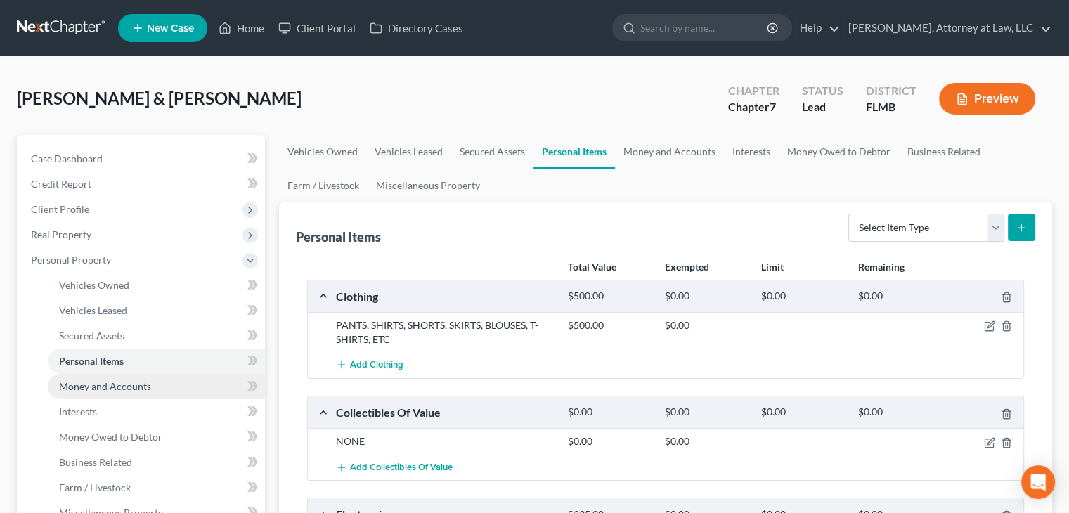
click at [183, 386] on link "Money and Accounts" at bounding box center [156, 386] width 217 height 25
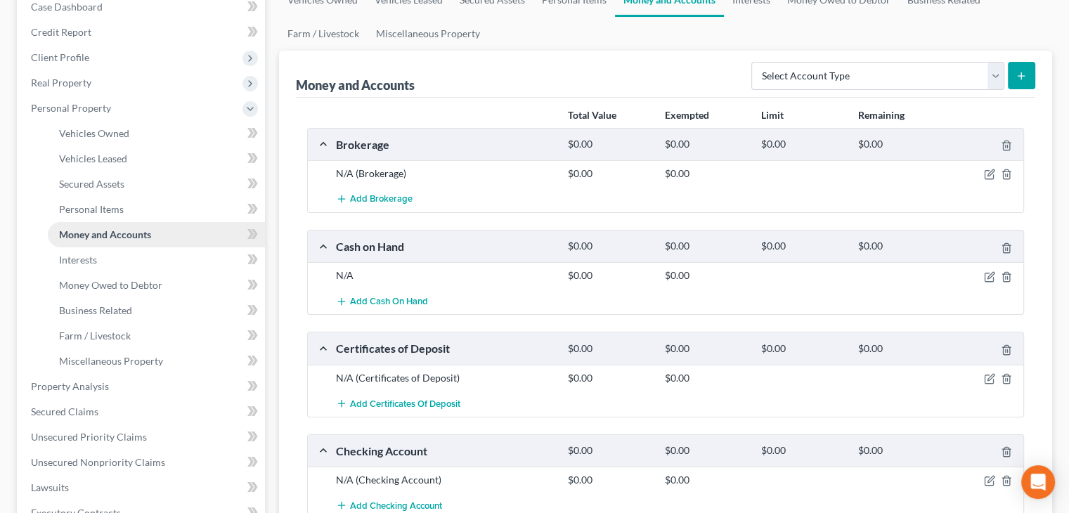
scroll to position [159, 0]
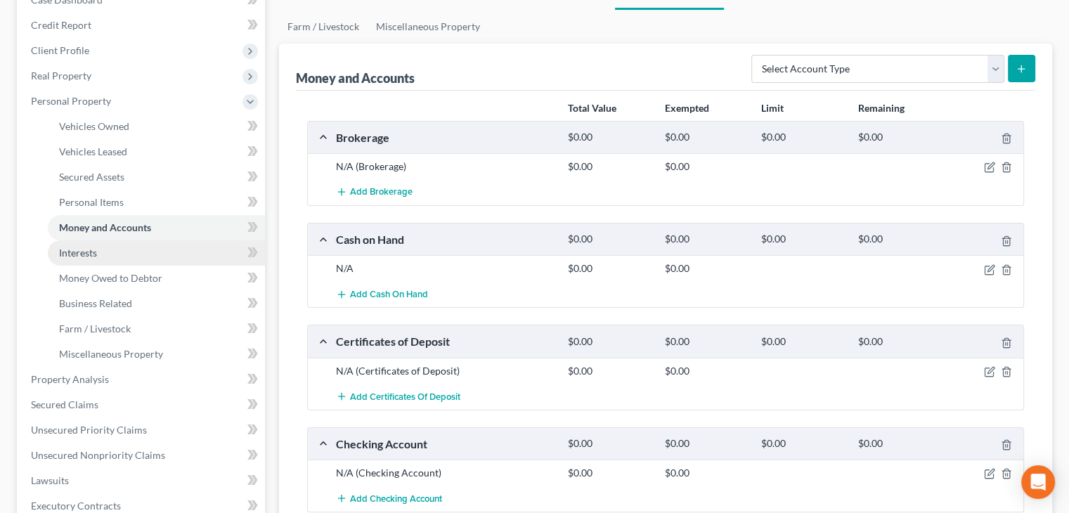
click at [200, 255] on link "Interests" at bounding box center [156, 252] width 217 height 25
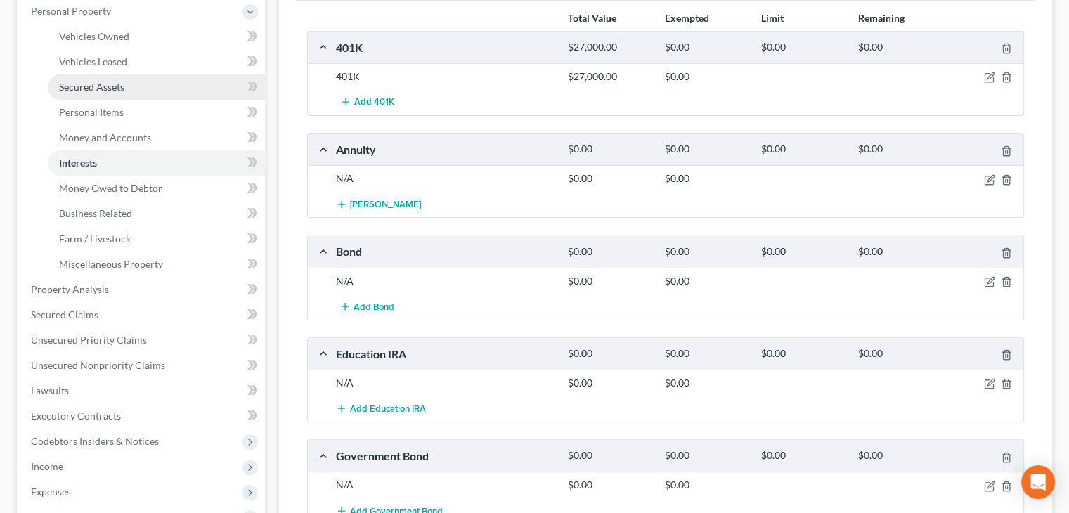
scroll to position [250, 0]
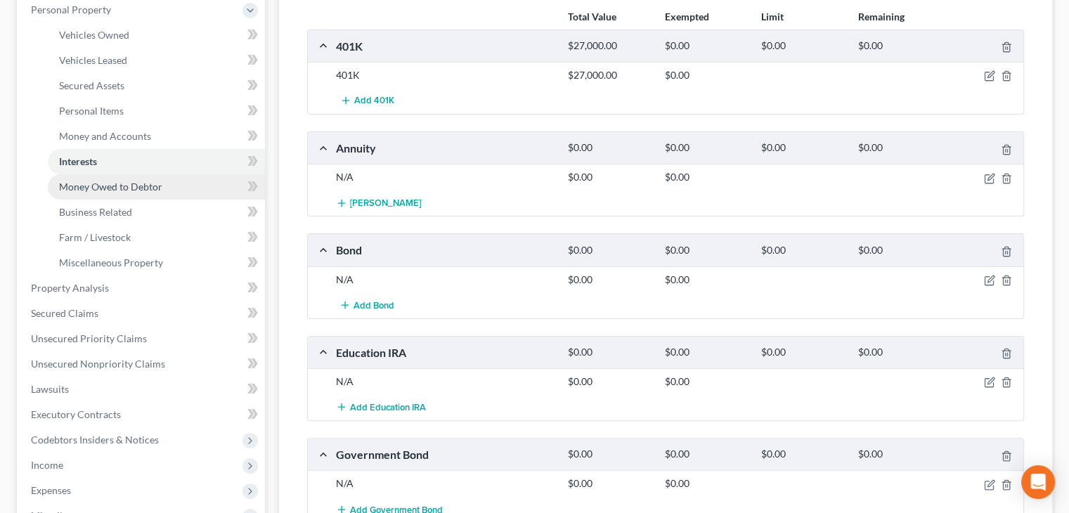
click at [219, 193] on link "Money Owed to Debtor" at bounding box center [156, 186] width 217 height 25
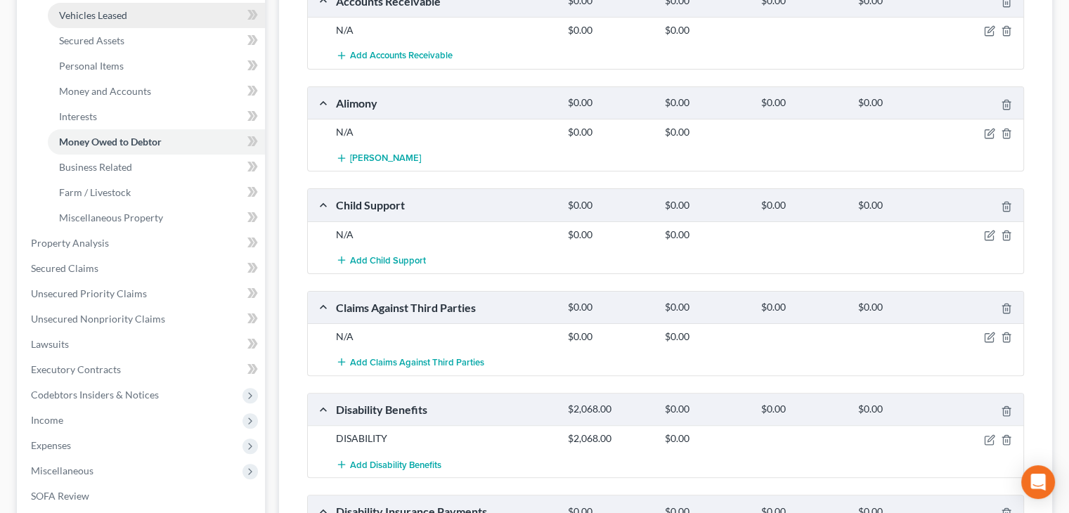
scroll to position [296, 0]
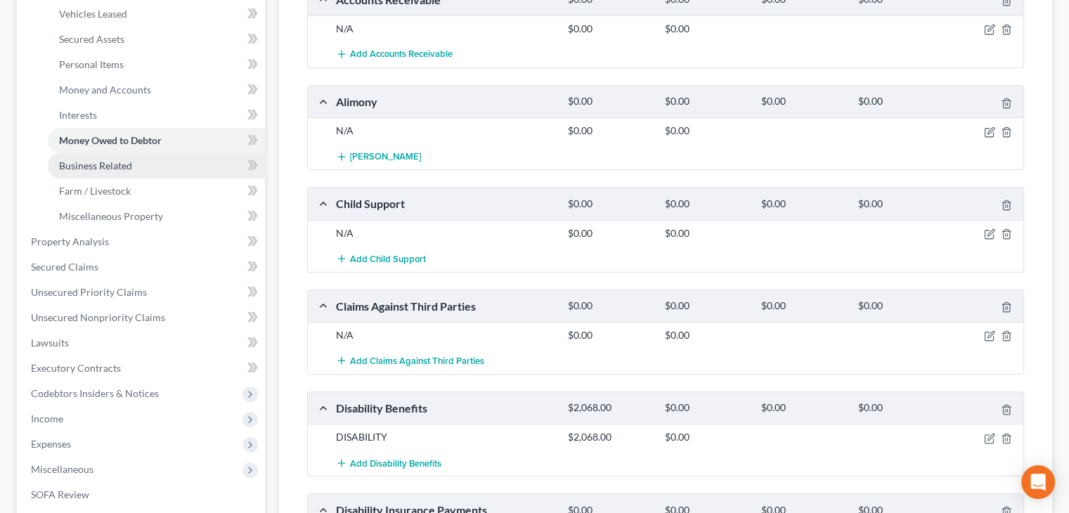
click at [193, 164] on link "Business Related" at bounding box center [156, 165] width 217 height 25
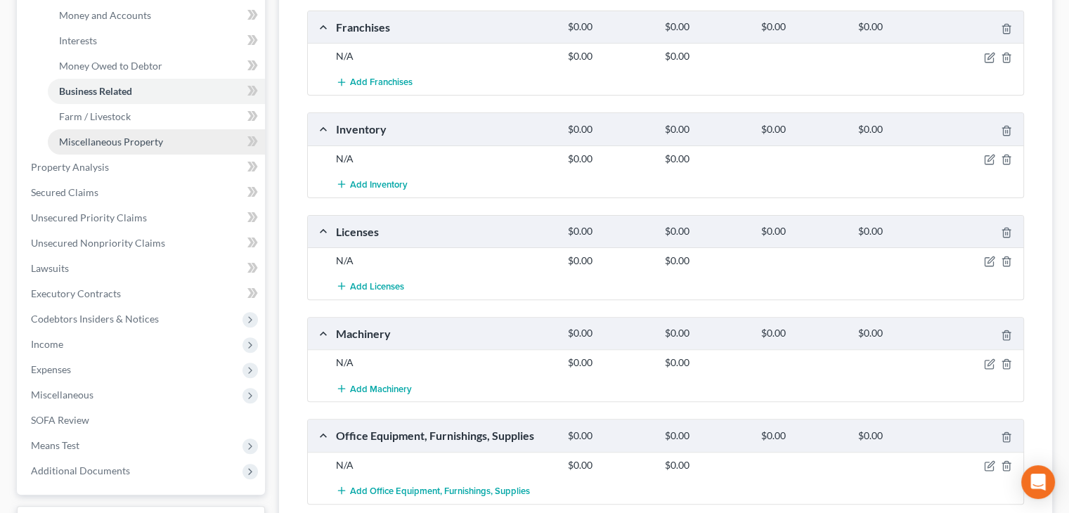
click at [199, 141] on link "Miscellaneous Property" at bounding box center [156, 141] width 217 height 25
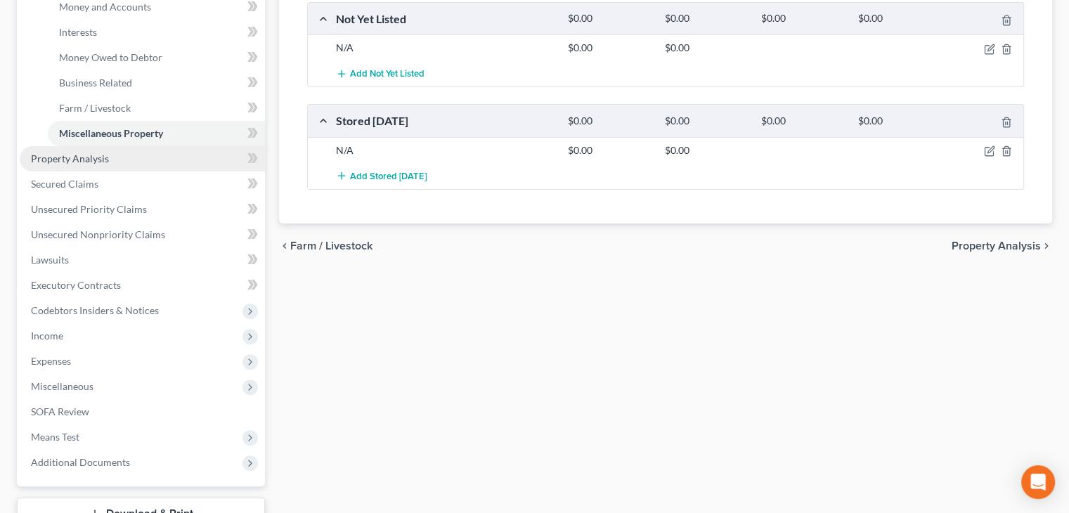
click at [183, 152] on link "Property Analysis" at bounding box center [142, 158] width 245 height 25
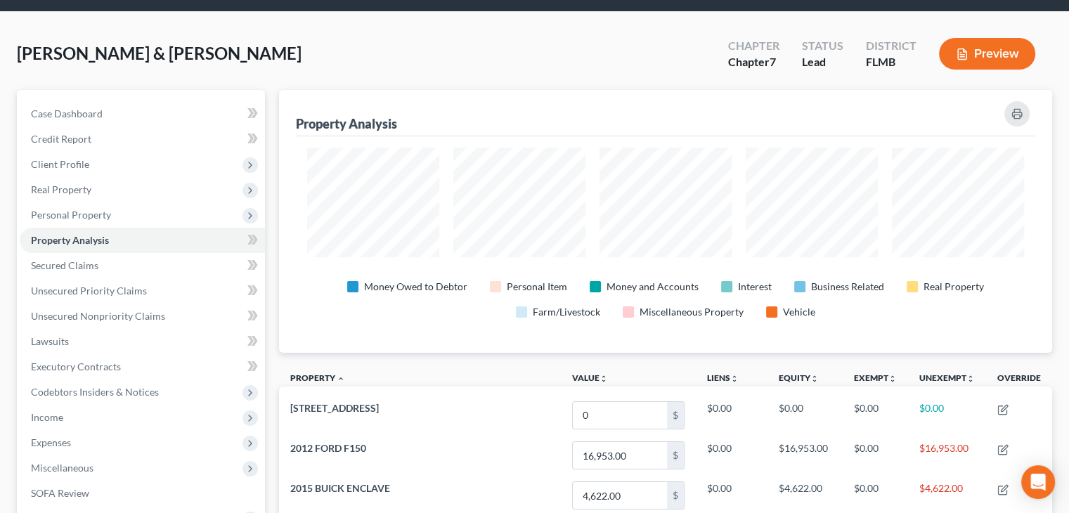
scroll to position [44, 0]
click at [188, 259] on link "Secured Claims" at bounding box center [142, 266] width 245 height 25
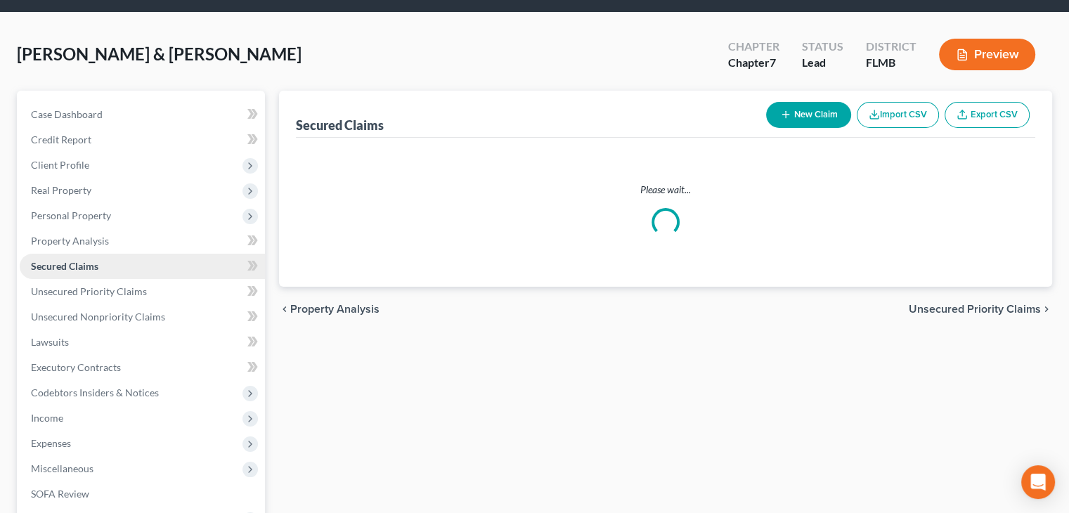
scroll to position [4, 0]
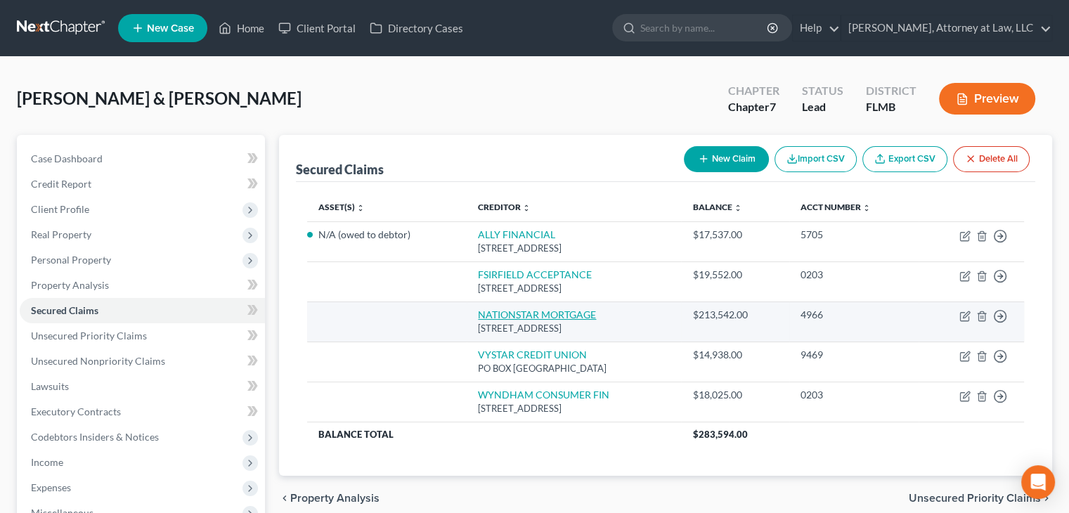
click at [495, 313] on link "NATIONSTAR MORTGAGE" at bounding box center [537, 314] width 118 height 12
select select "45"
select select "2"
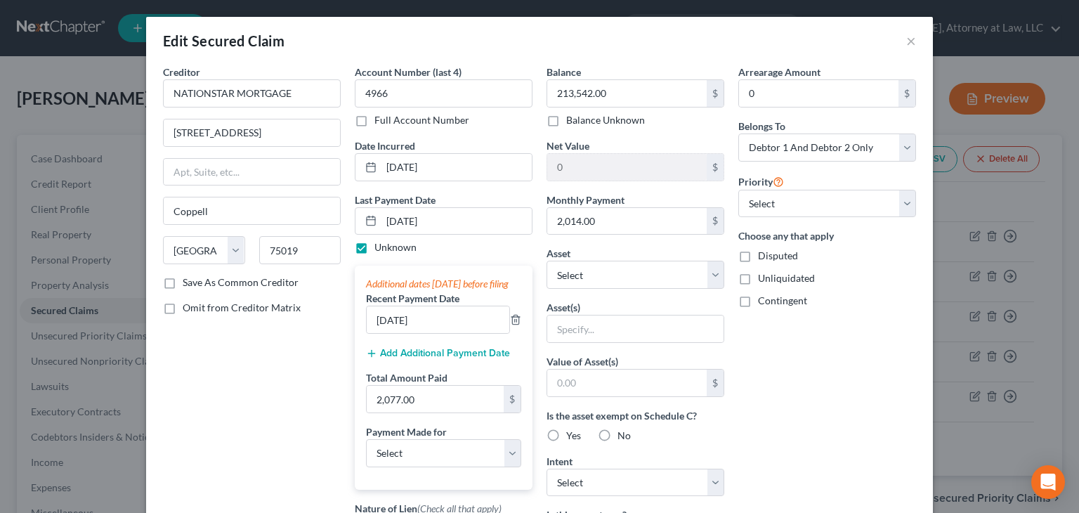
click at [781, 386] on div "Arrearage Amount 0 $ Belongs To * Select Debtor 1 Only Debtor 2 Only Debtor 1 A…" at bounding box center [827, 378] width 192 height 627
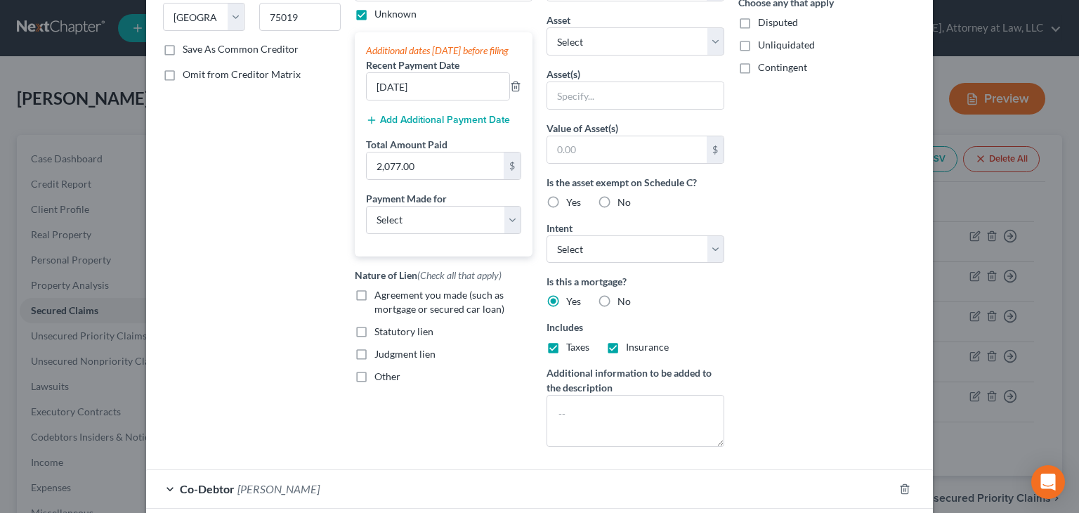
scroll to position [238, 0]
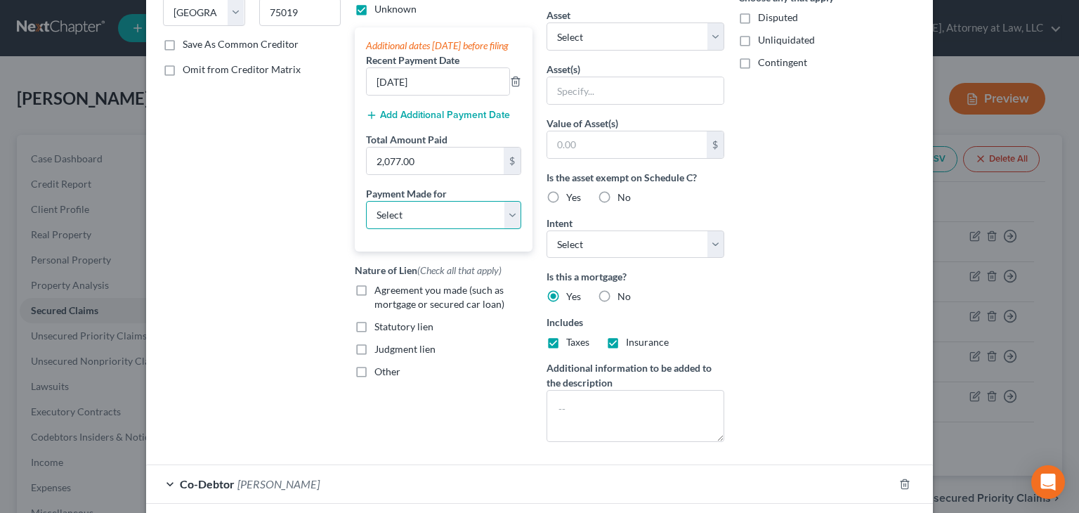
click at [474, 226] on select "Select Car Credit Card Loan Repayment Mortgage Other Suppliers Or Vendors" at bounding box center [443, 215] width 155 height 28
click at [478, 229] on select "Select Car Credit Card Loan Repayment Mortgage Other Suppliers Or Vendors" at bounding box center [443, 215] width 155 height 28
select select "3"
click at [366, 213] on select "Select Car Credit Card Loan Repayment Mortgage Other Suppliers Or Vendors" at bounding box center [443, 215] width 155 height 28
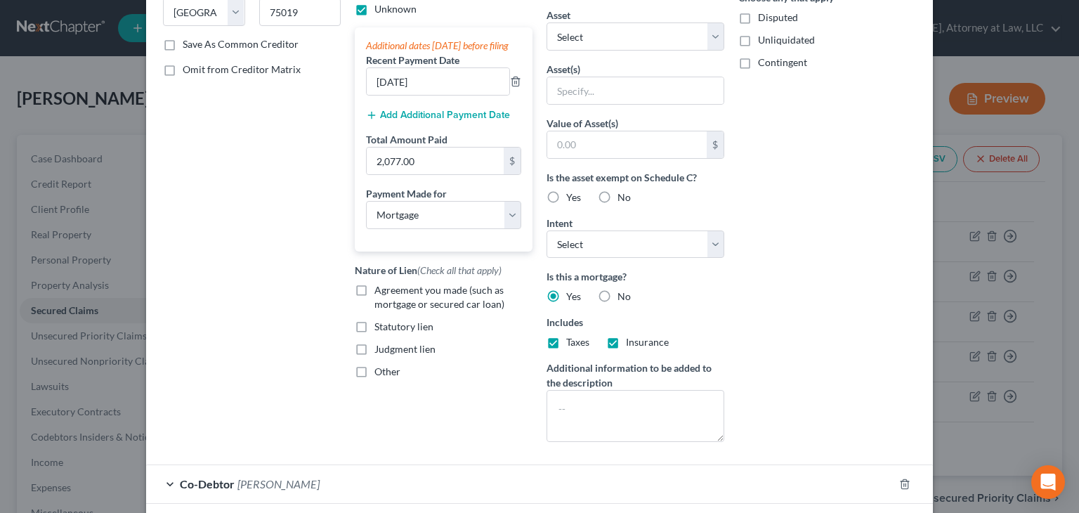
click at [755, 346] on div "Arrearage Amount 0 $ Belongs To * Select Debtor 1 Only Debtor 2 Only Debtor 1 A…" at bounding box center [827, 139] width 192 height 627
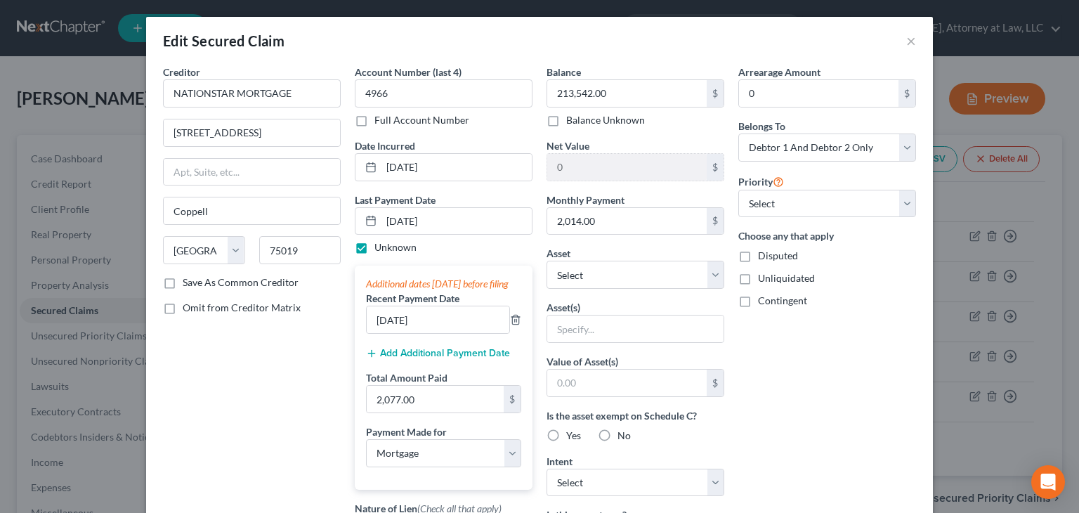
scroll to position [344, 0]
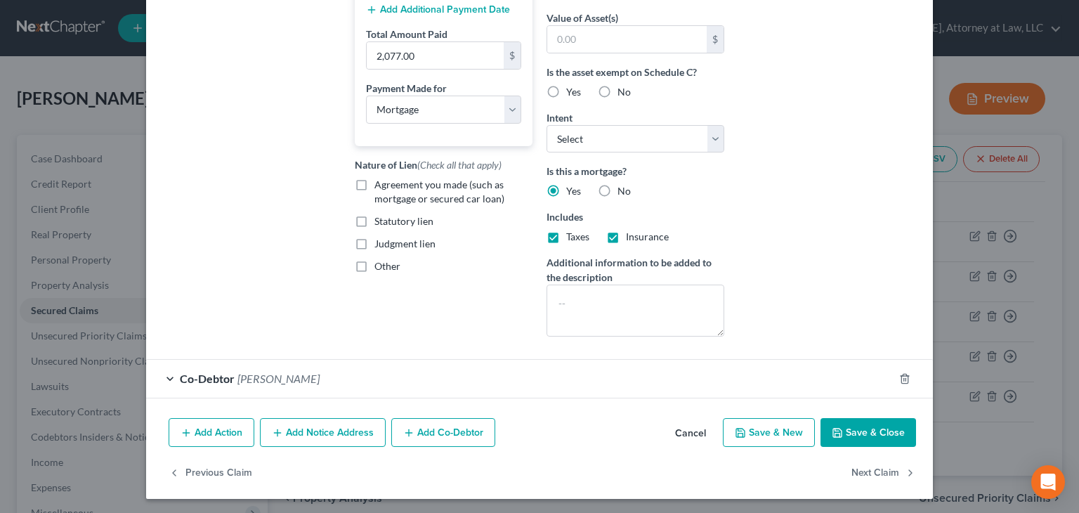
click at [774, 237] on div "Arrearage Amount 0 $ Belongs To * Select Debtor 1 Only Debtor 2 Only Debtor 1 A…" at bounding box center [827, 34] width 192 height 627
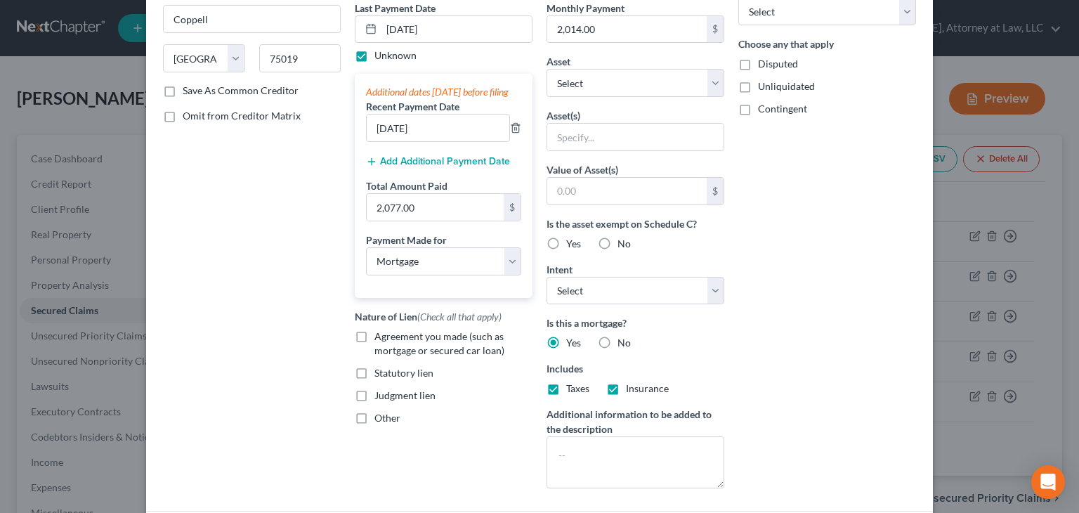
scroll to position [171, 0]
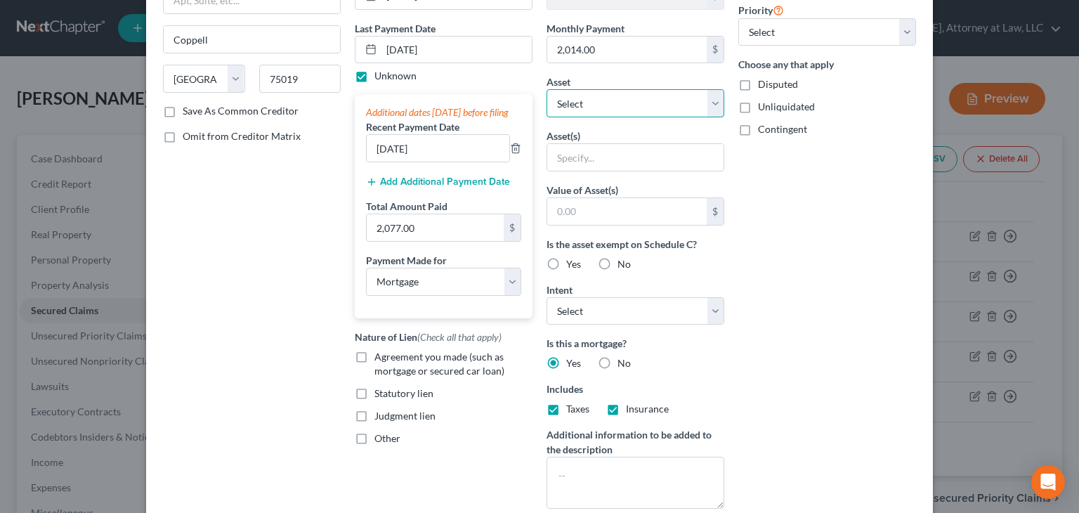
click at [708, 103] on select "Select Other Multiple Assets N/A (owed to debtor) - $0.0 Pet(s) - ONE RABBIT - …" at bounding box center [636, 103] width 178 height 28
click at [759, 203] on div "Arrearage Amount 0 $ Belongs To * Select Debtor 1 Only Debtor 2 Only Debtor 1 A…" at bounding box center [827, 206] width 192 height 627
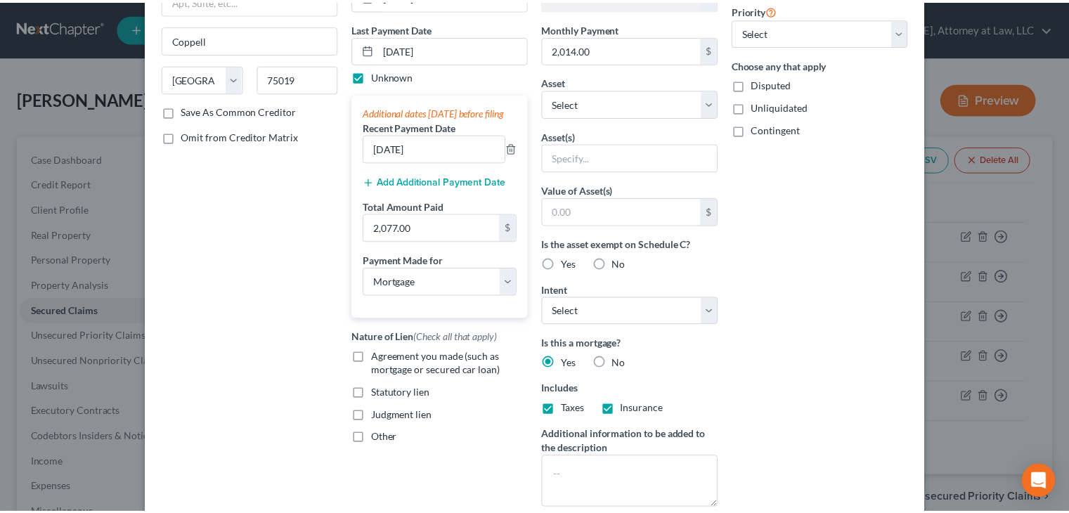
scroll to position [344, 0]
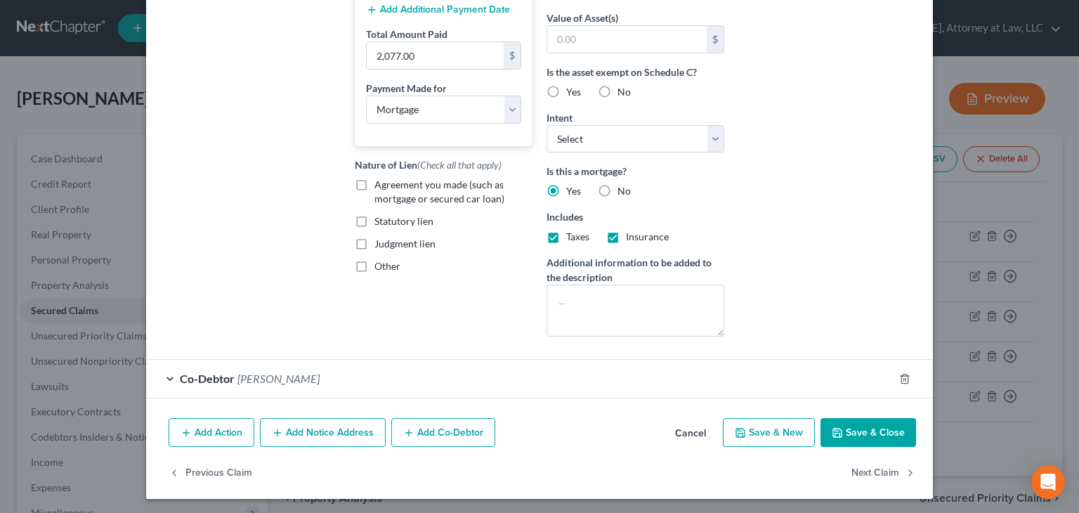
click at [698, 431] on button "Cancel" at bounding box center [690, 433] width 53 height 28
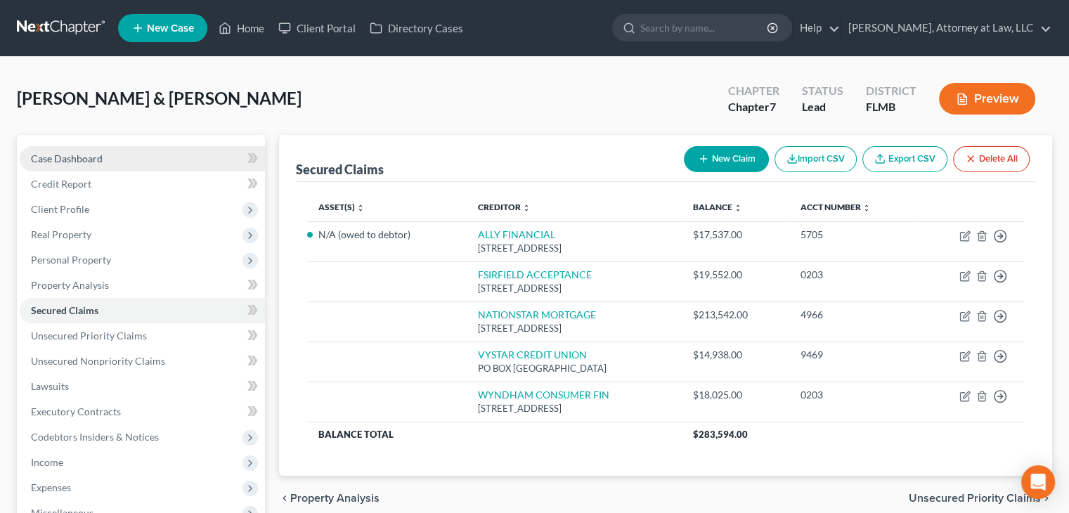
click at [210, 152] on link "Case Dashboard" at bounding box center [142, 158] width 245 height 25
